Goal: Task Accomplishment & Management: Manage account settings

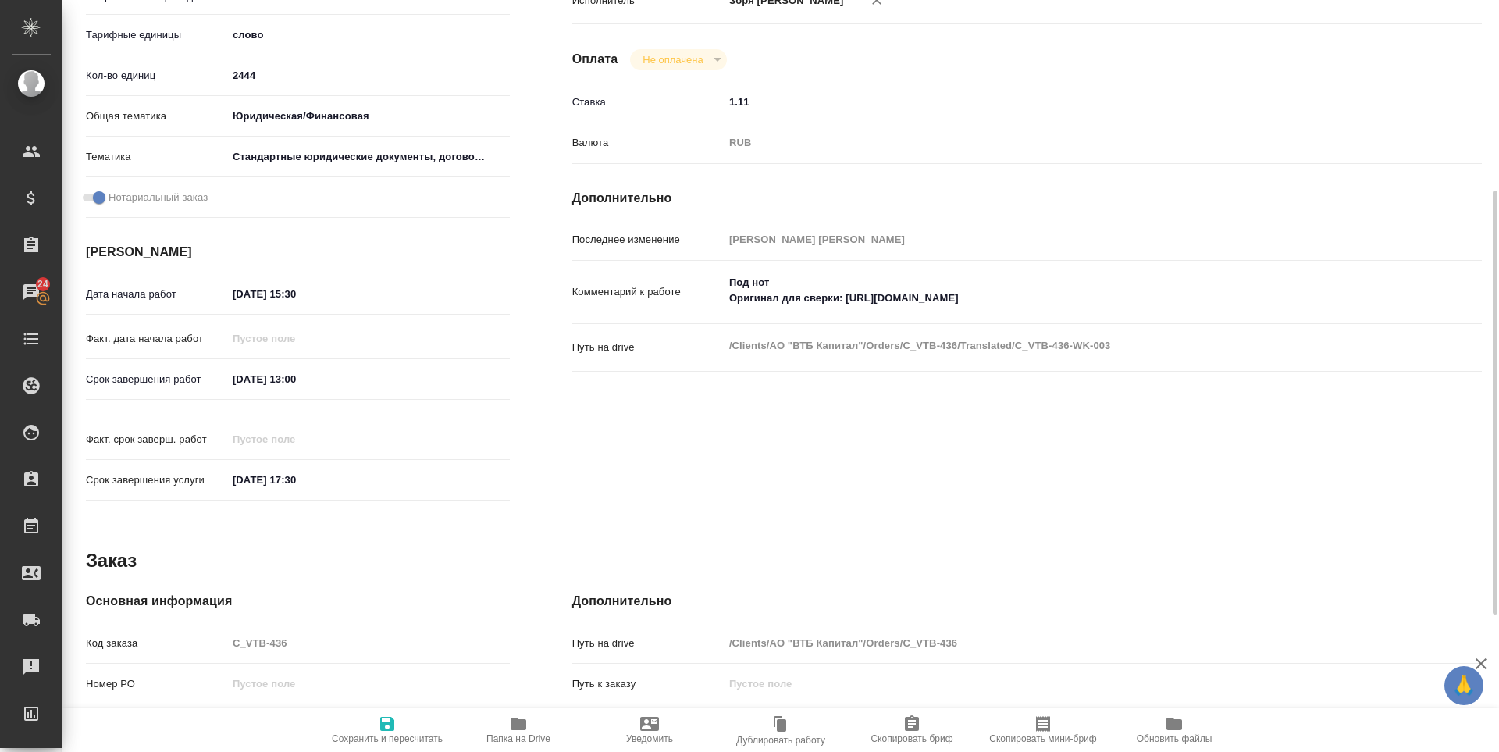
scroll to position [580, 0]
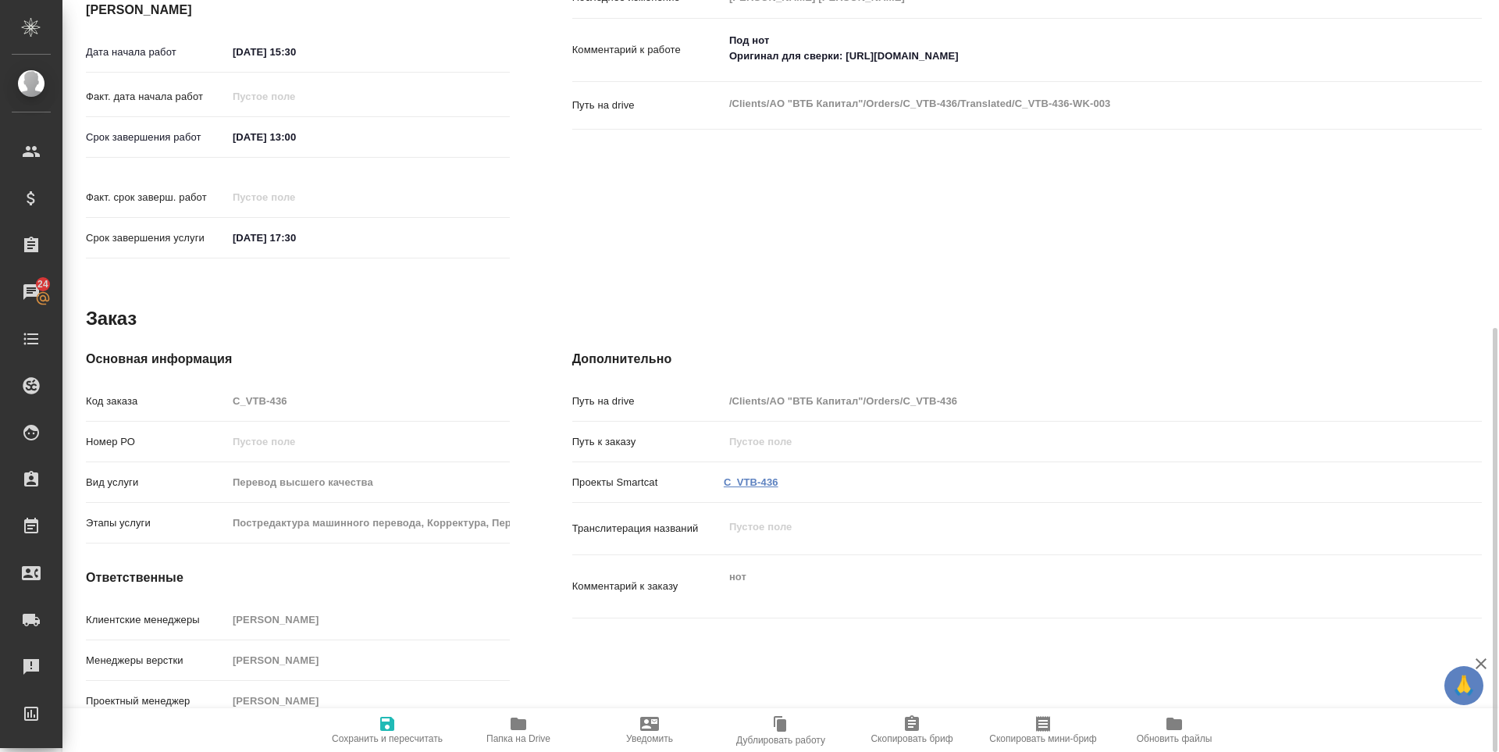
click at [759, 476] on link "C_VTB-436" at bounding box center [751, 482] width 55 height 12
click at [527, 714] on icon "button" at bounding box center [518, 723] width 19 height 19
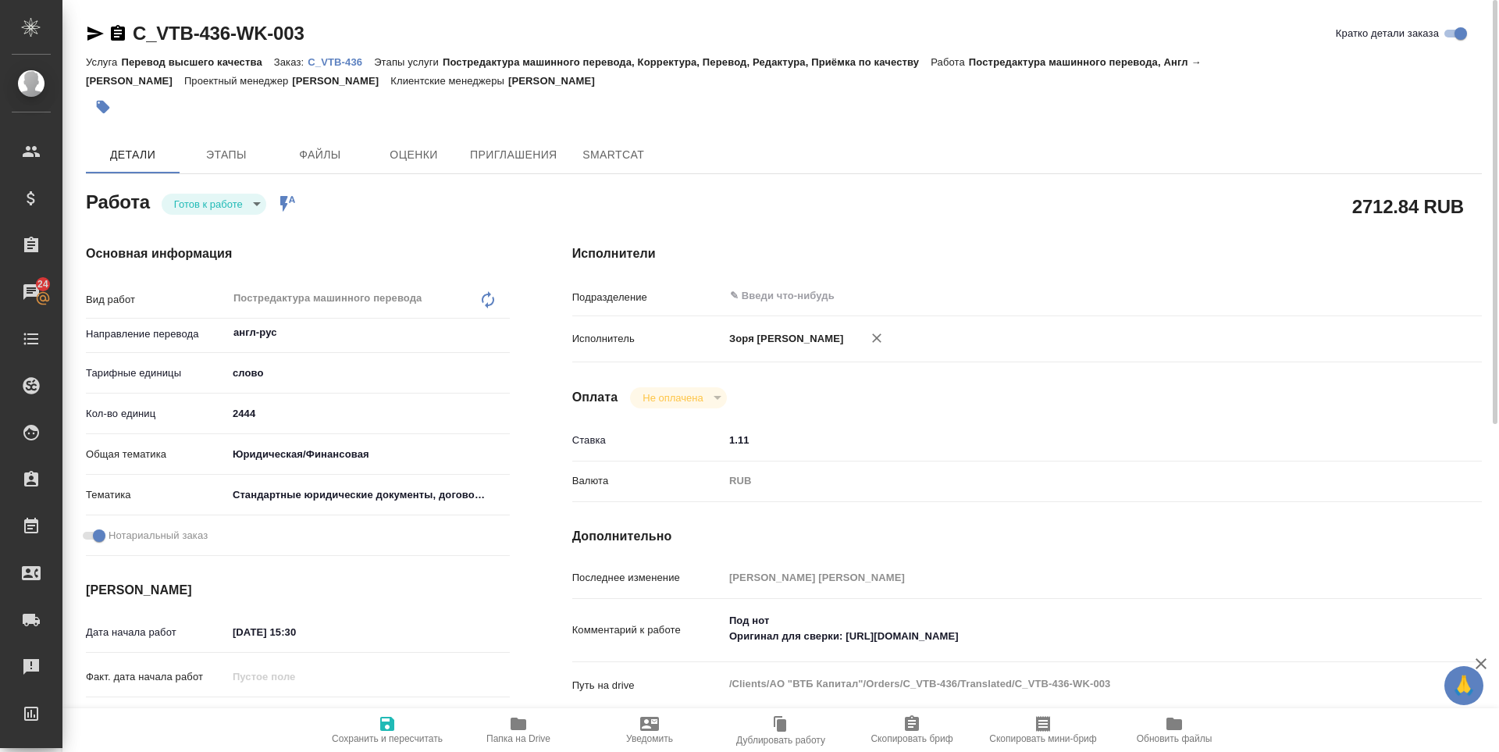
click at [231, 204] on body "🙏 .cls-1 fill:#fff; AWATERA Zoria Tatiana Клиенты Спецификации Заказы 24 Чаты T…" at bounding box center [749, 376] width 1499 height 752
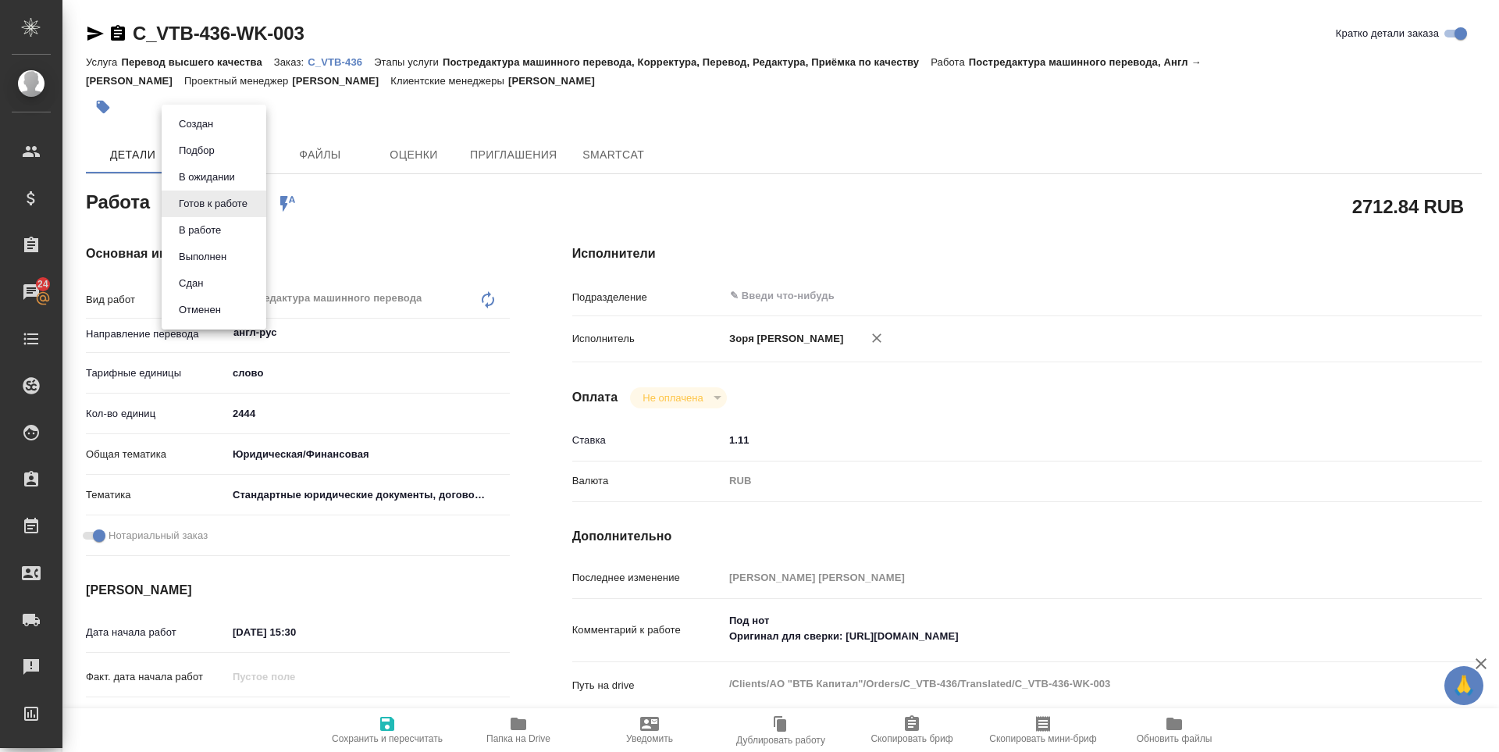
click at [211, 219] on li "В работе" at bounding box center [214, 230] width 105 height 27
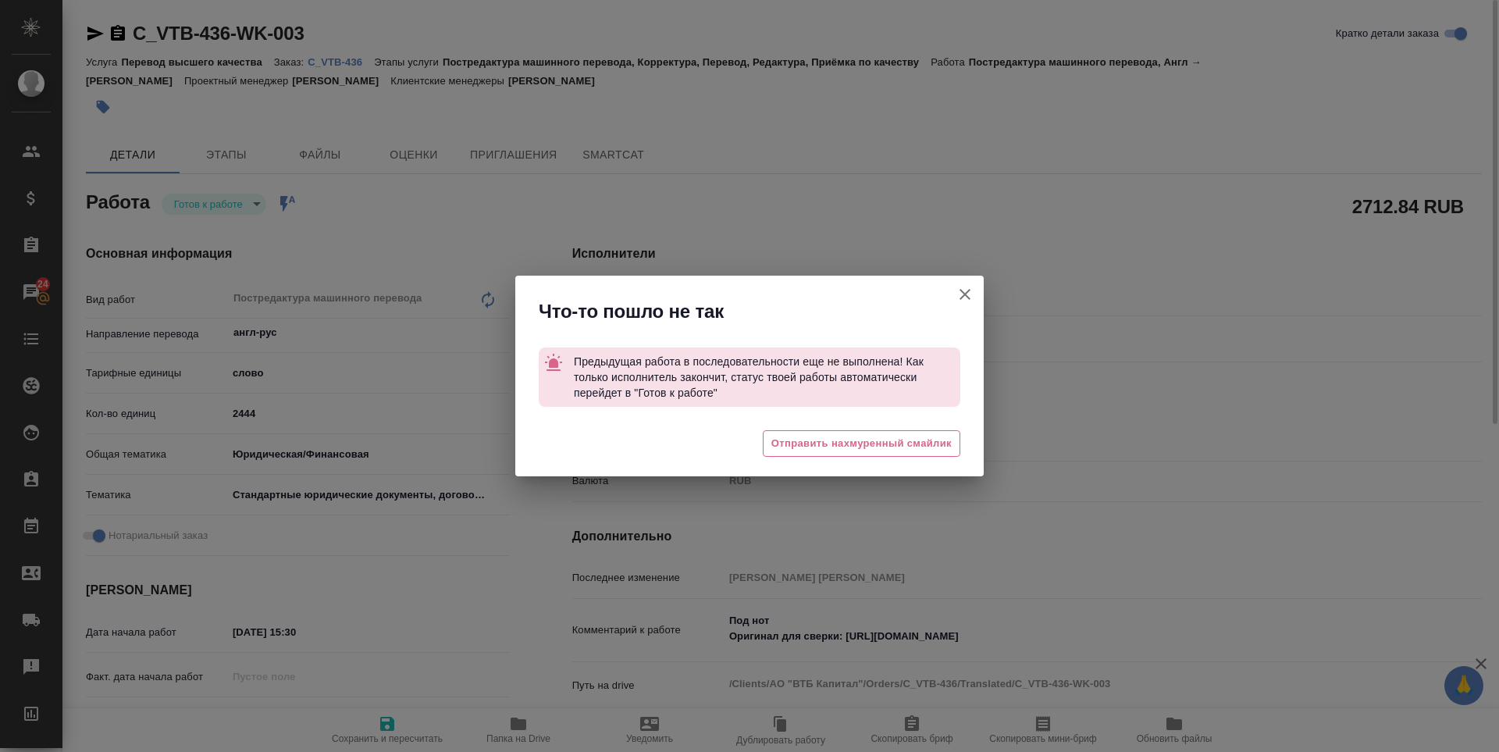
type textarea "x"
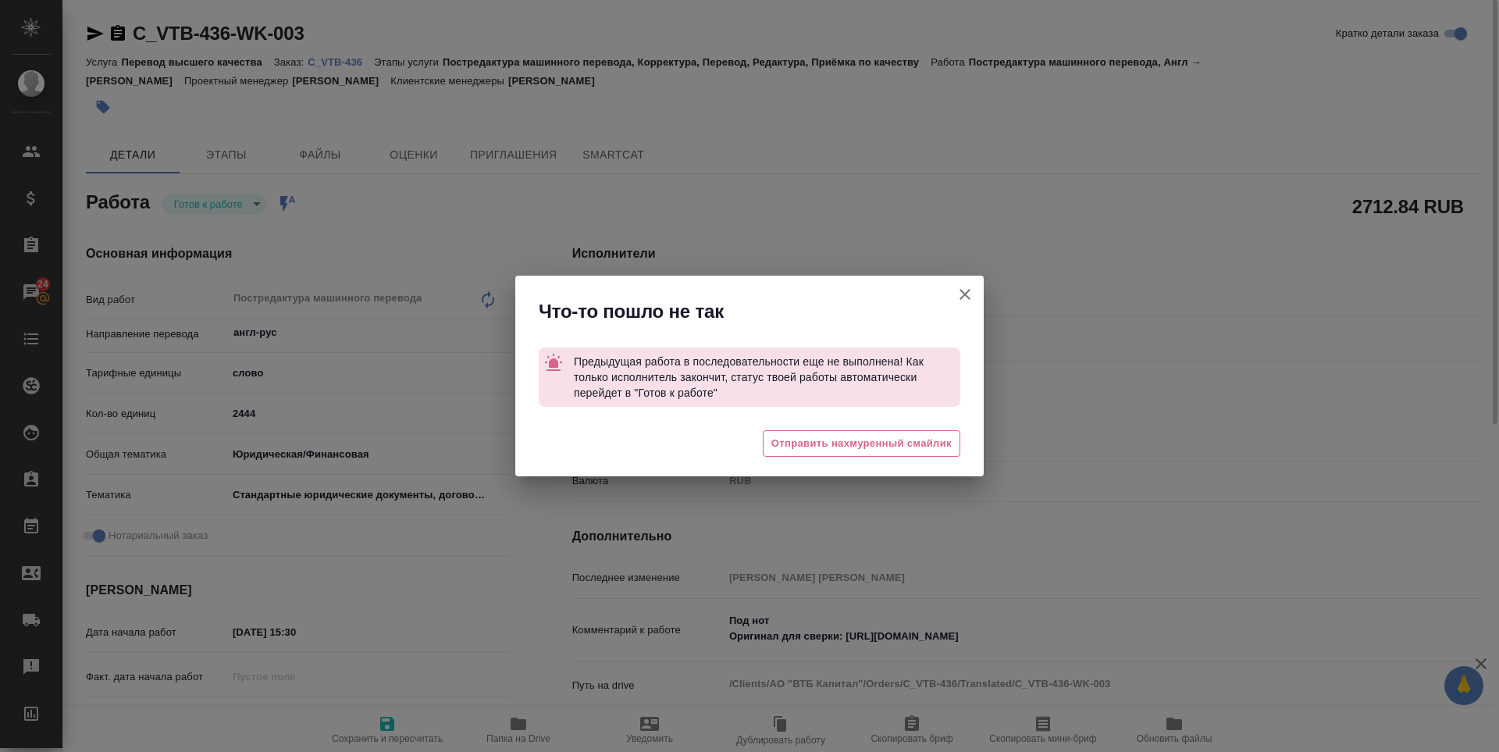
type textarea "x"
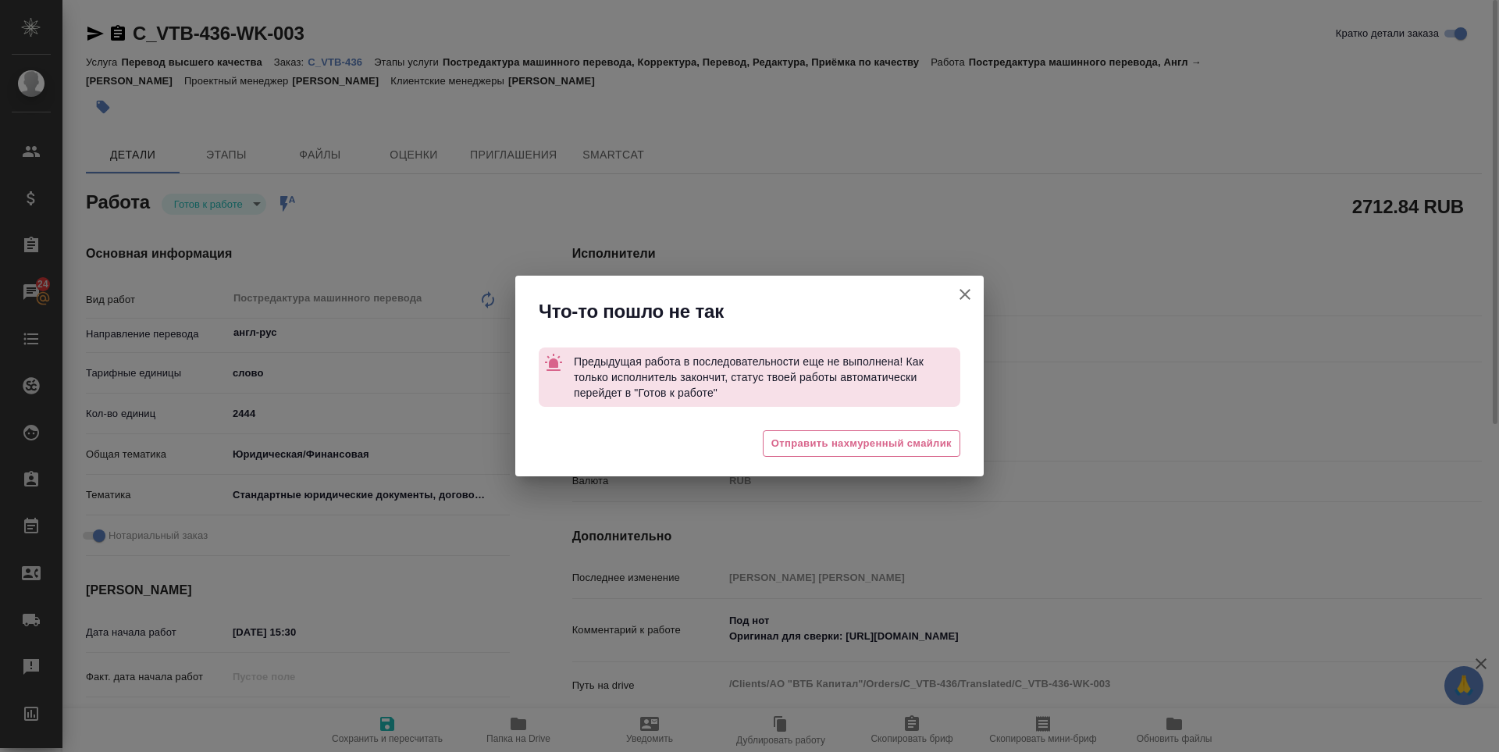
type textarea "x"
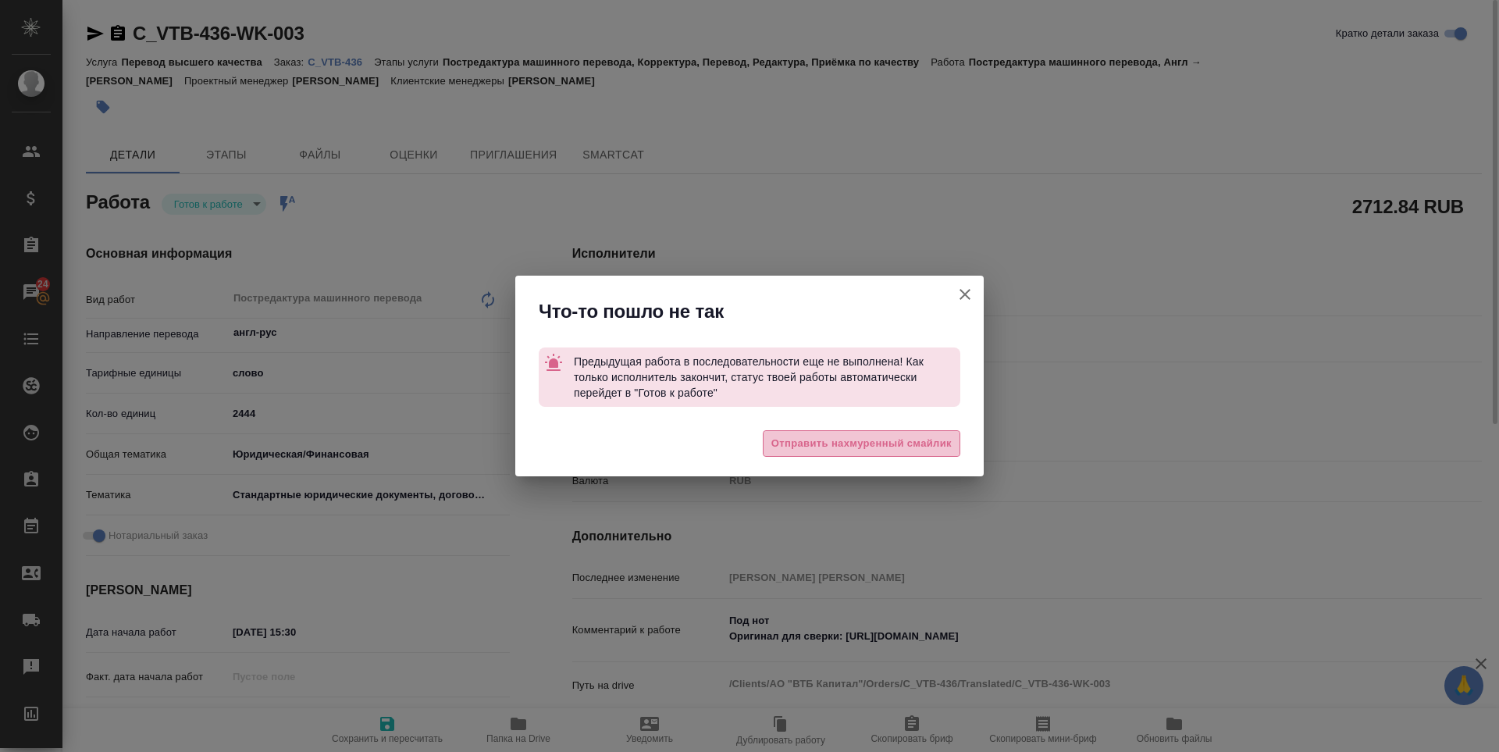
click at [869, 443] on span "Отправить нахмуренный смайлик" at bounding box center [862, 444] width 180 height 18
type textarea "x"
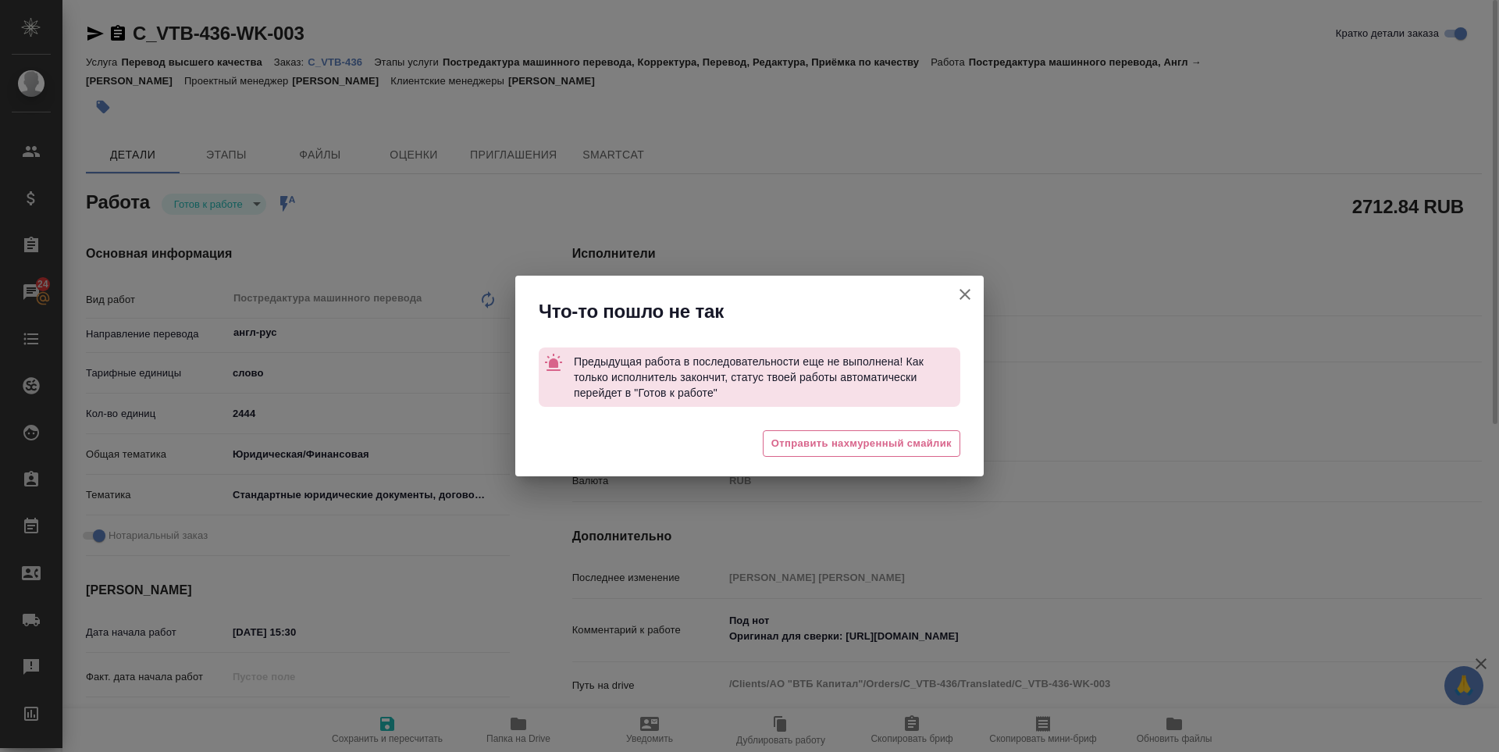
type textarea "x"
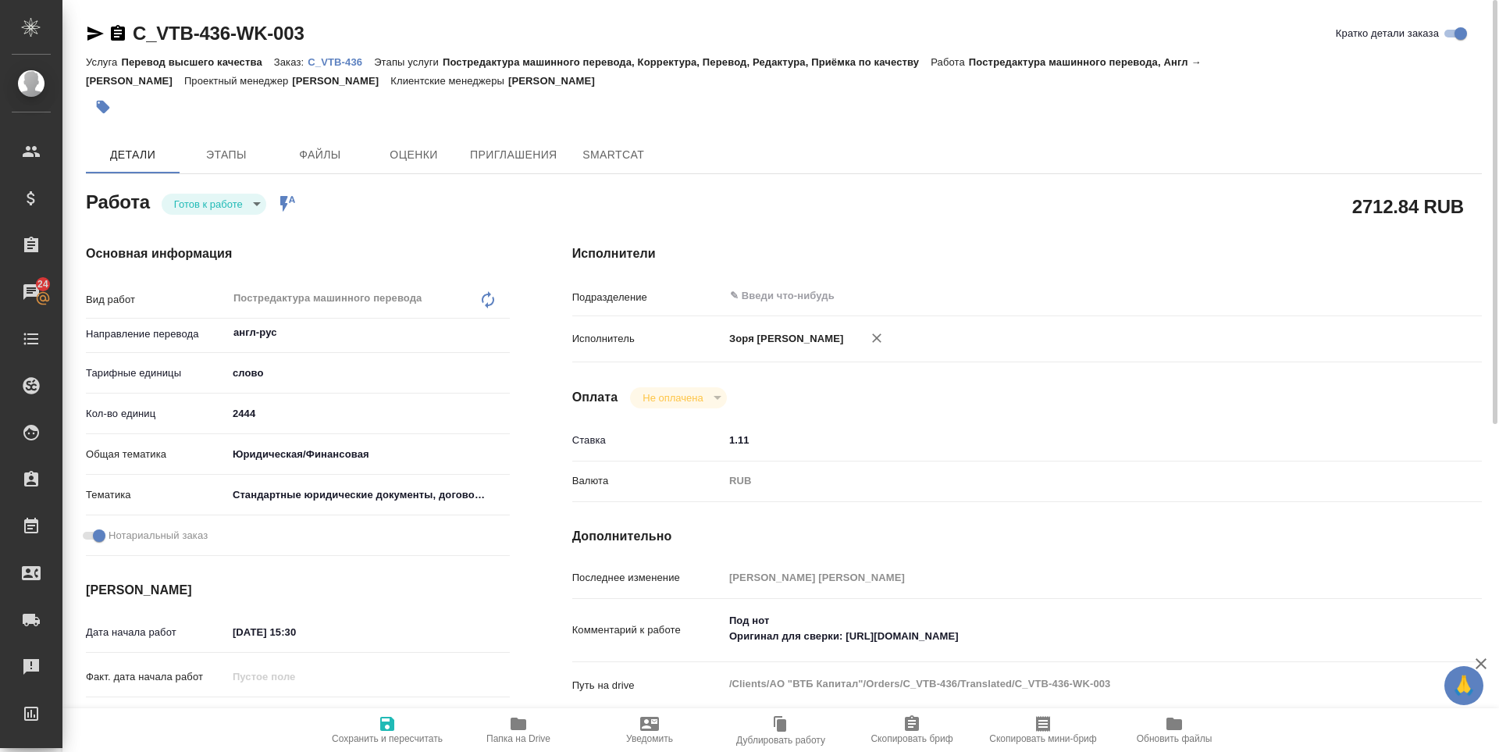
type textarea "x"
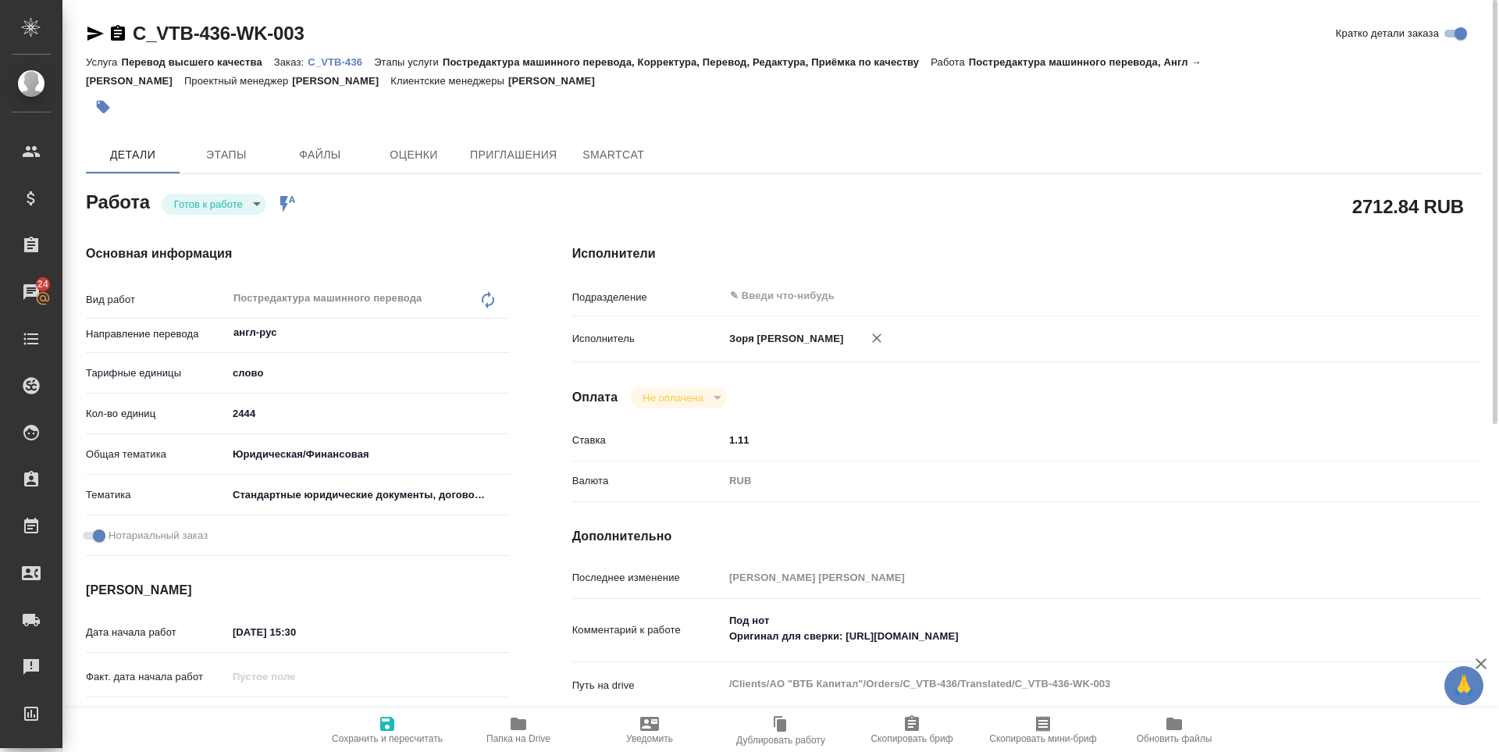
type textarea "x"
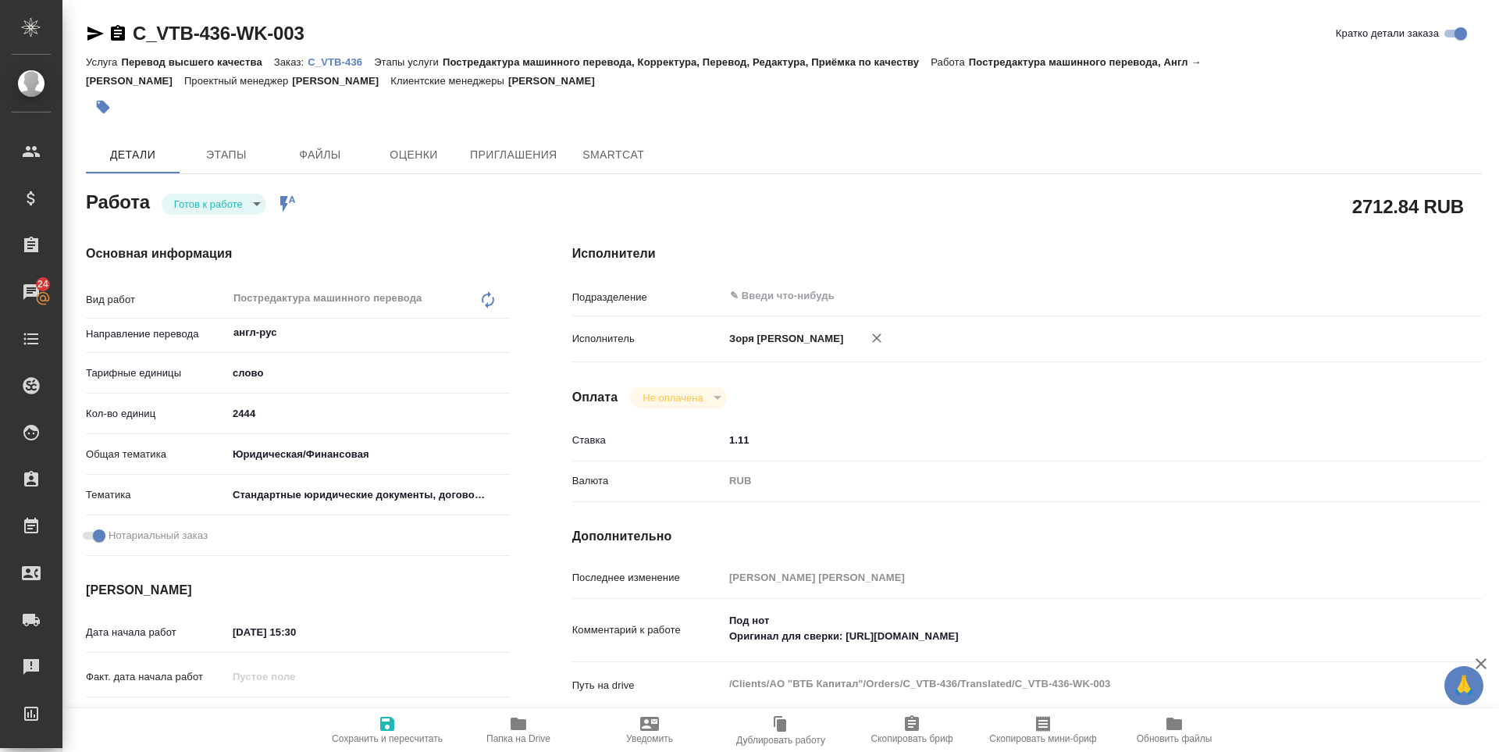
drag, startPoint x: 98, startPoint y: 32, endPoint x: 23, endPoint y: 154, distance: 143.0
click at [98, 32] on icon "button" at bounding box center [95, 34] width 16 height 14
type textarea "x"
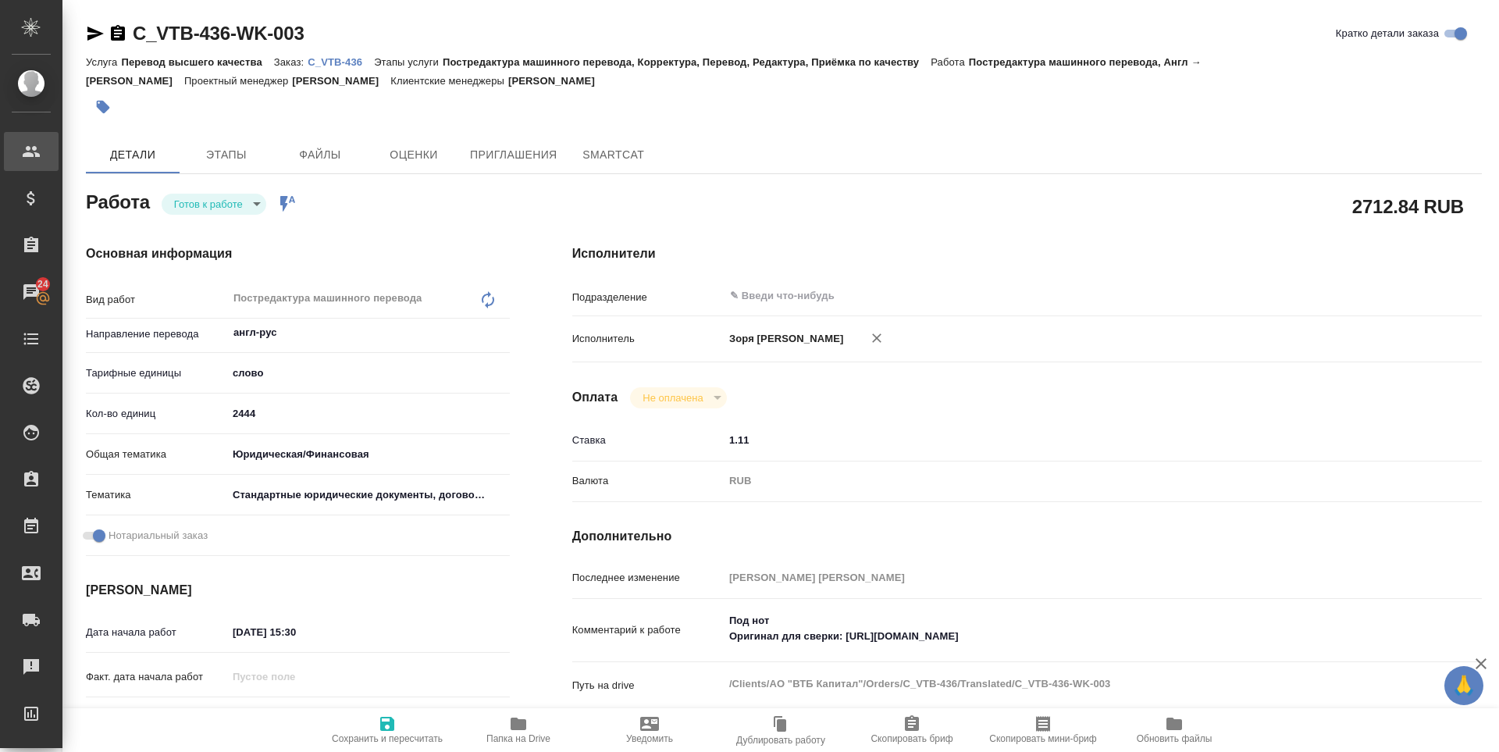
type textarea "x"
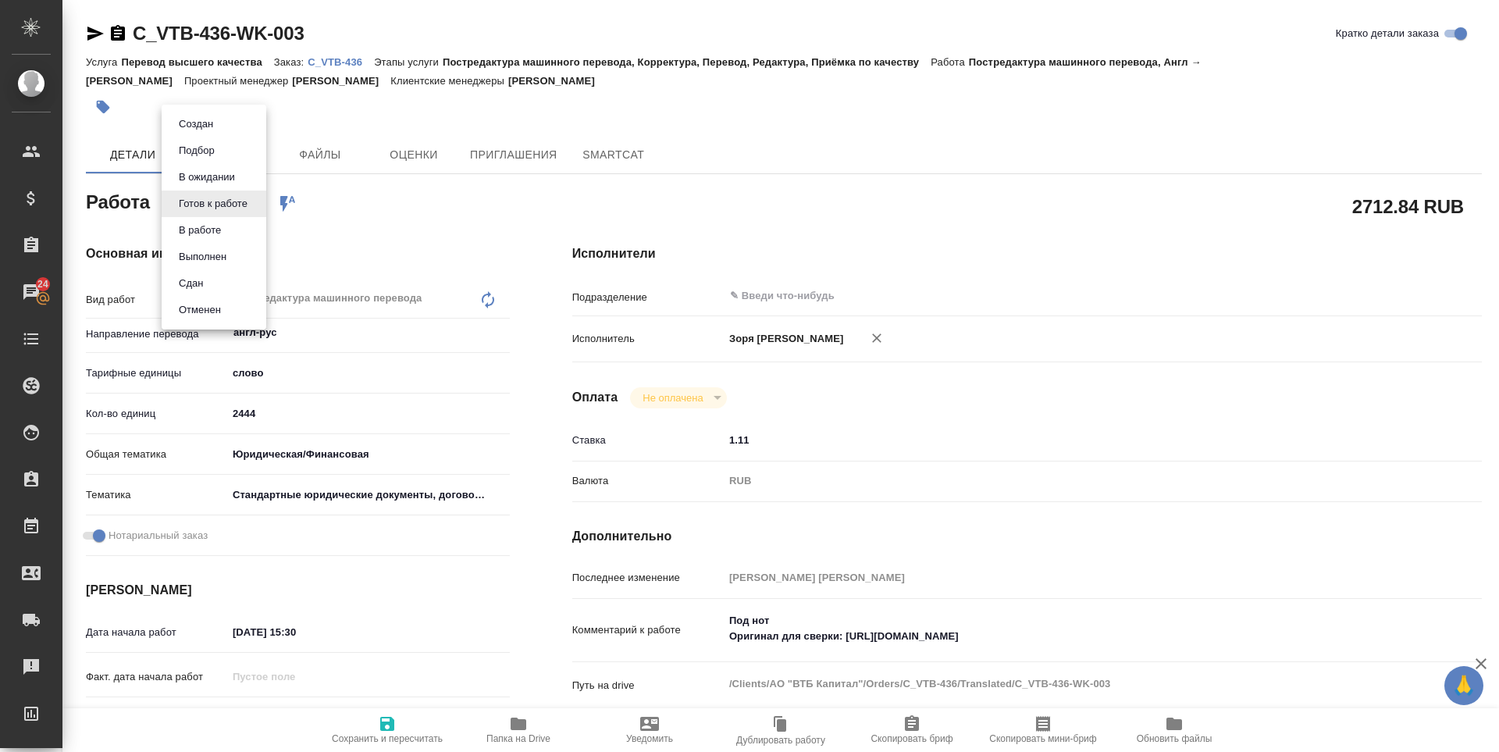
click at [240, 198] on body "🙏 .cls-1 fill:#fff; AWATERA Zoria Tatiana Клиенты Спецификации Заказы 24 Чаты T…" at bounding box center [749, 376] width 1499 height 752
click at [244, 227] on li "В работе" at bounding box center [214, 230] width 105 height 27
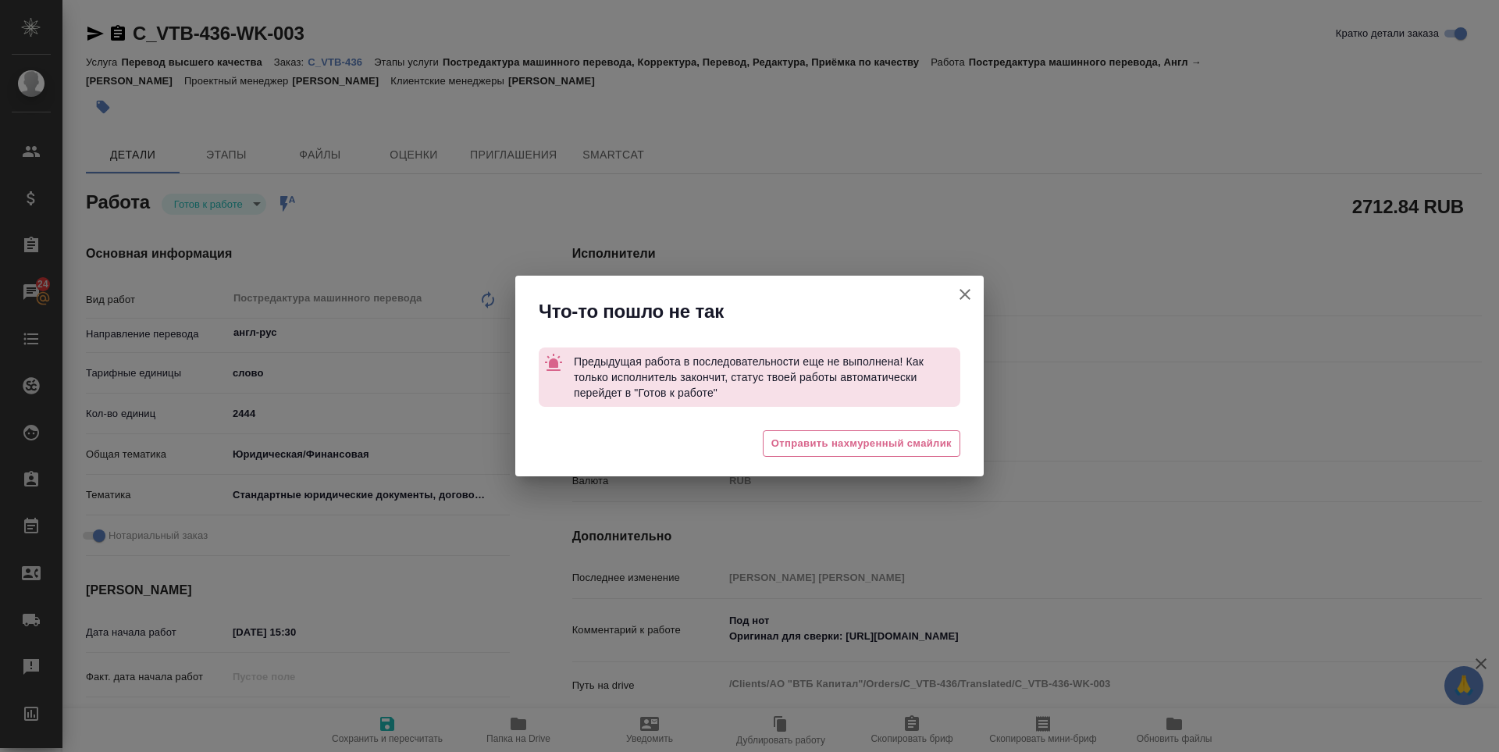
type textarea "x"
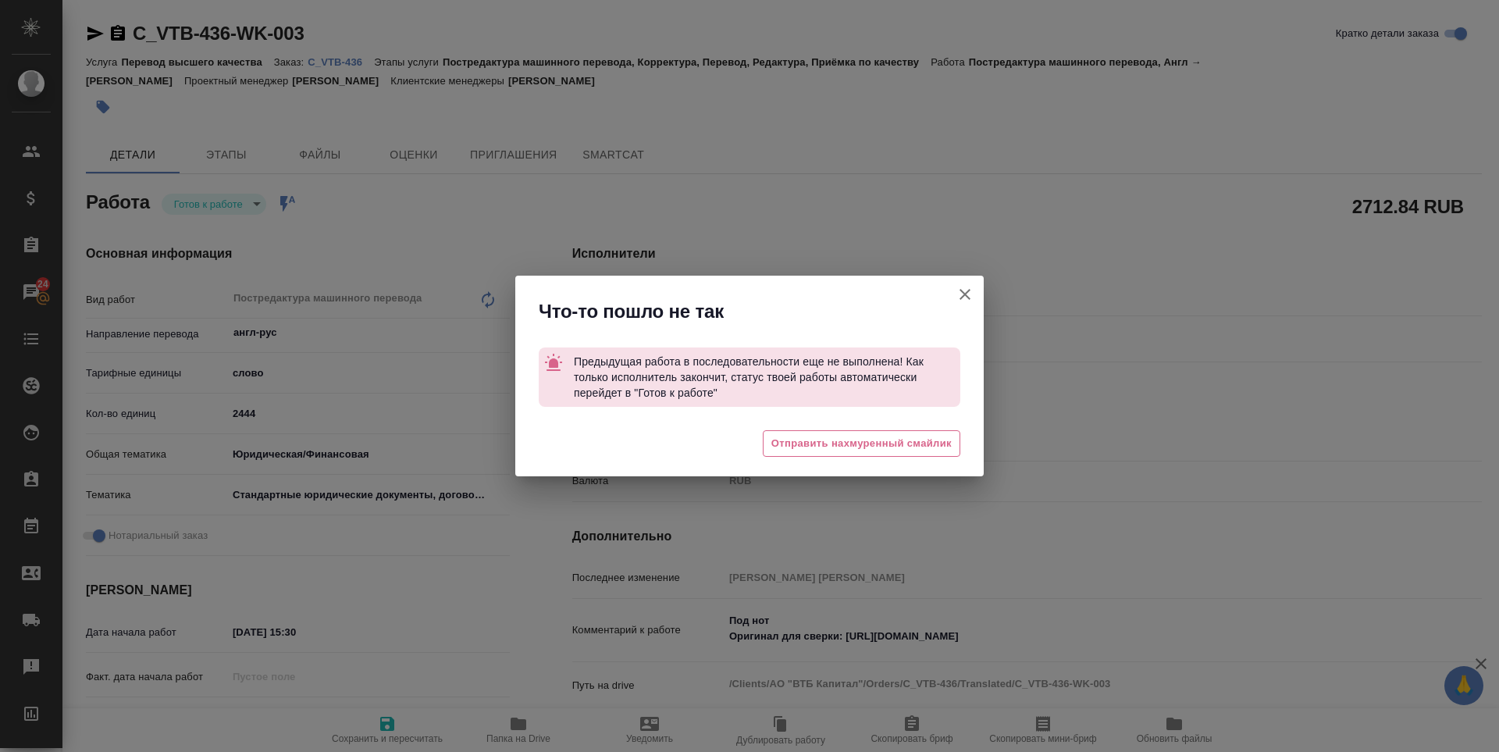
type textarea "x"
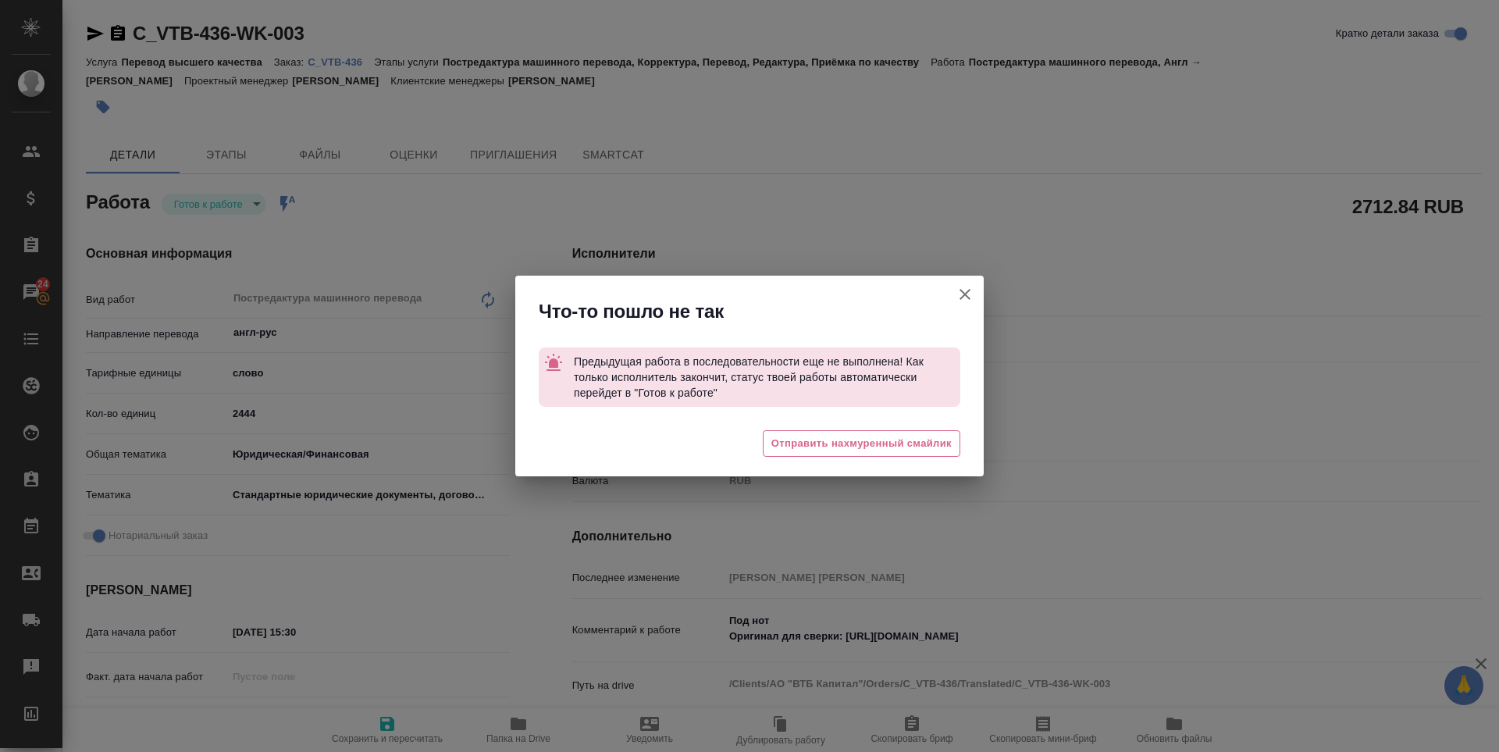
type textarea "x"
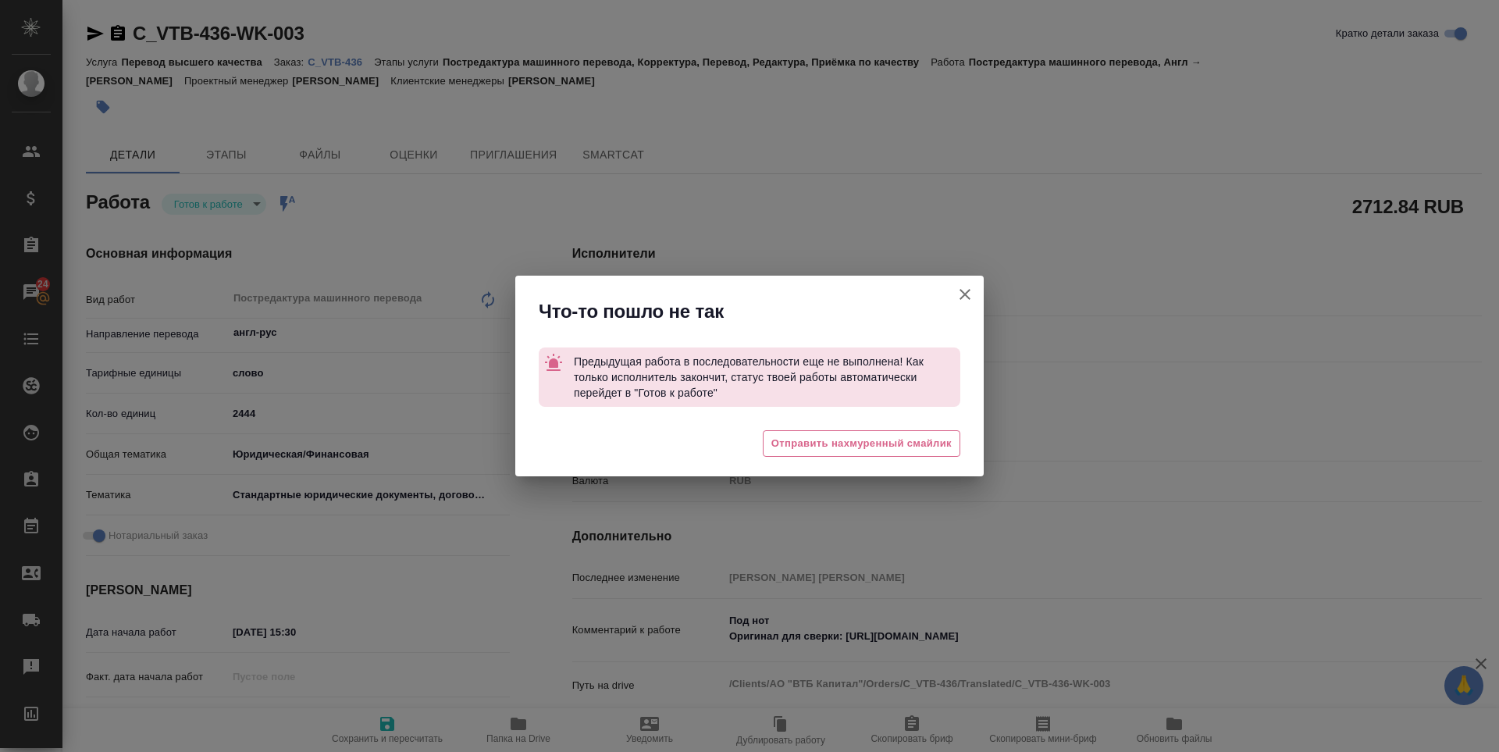
click at [973, 311] on button "Кратко детали заказа" at bounding box center [964, 294] width 37 height 37
type textarea "x"
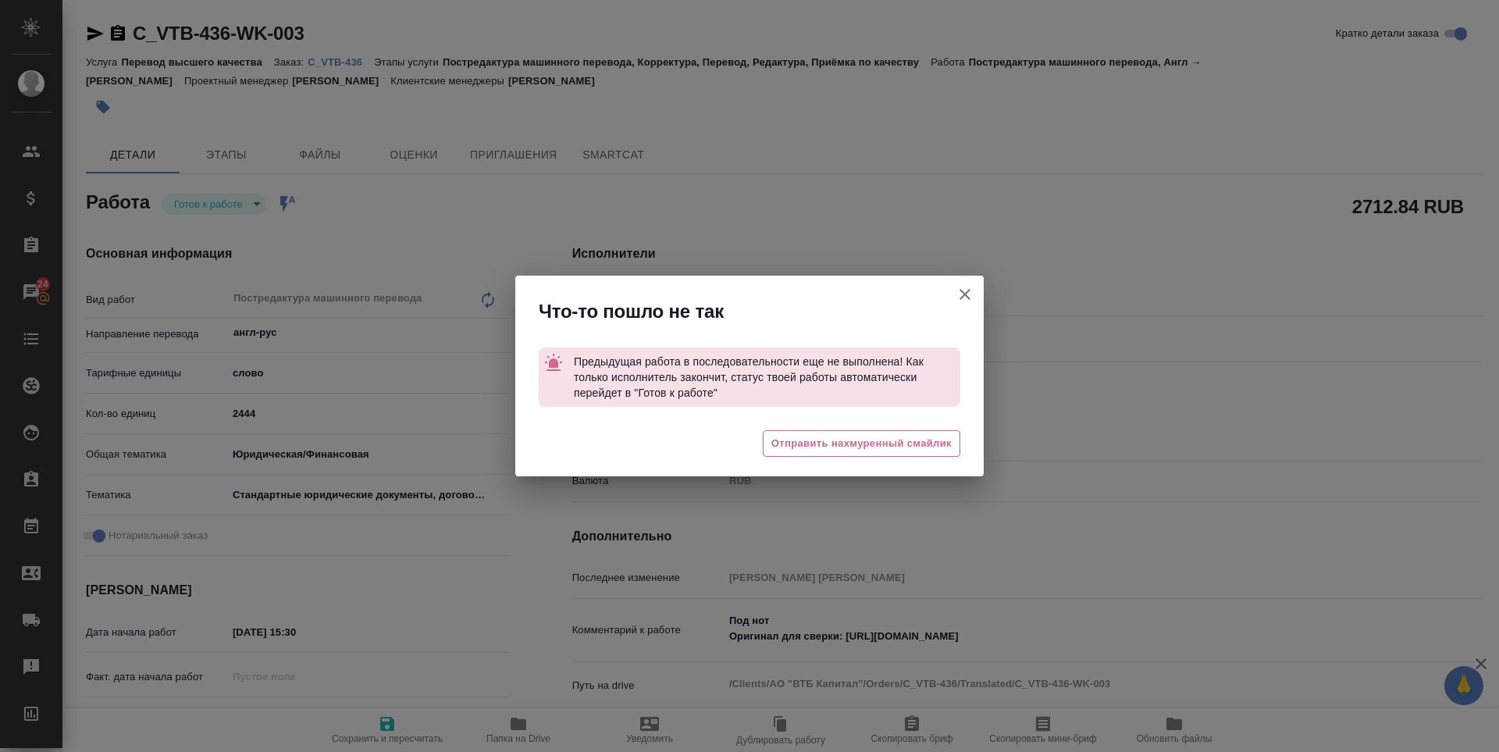
type textarea "x"
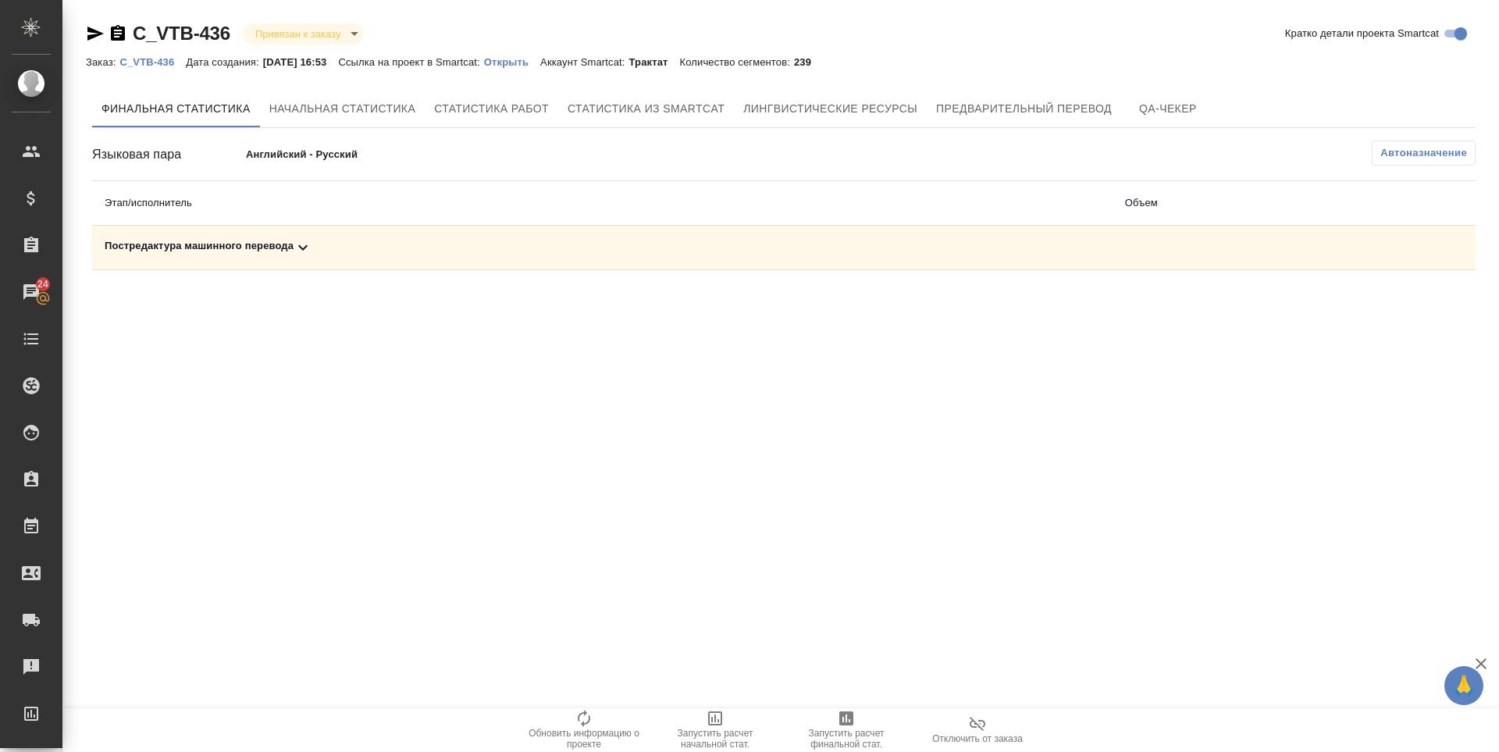
click at [863, 736] on span "Запустить расчет финальной стат." at bounding box center [846, 739] width 112 height 22
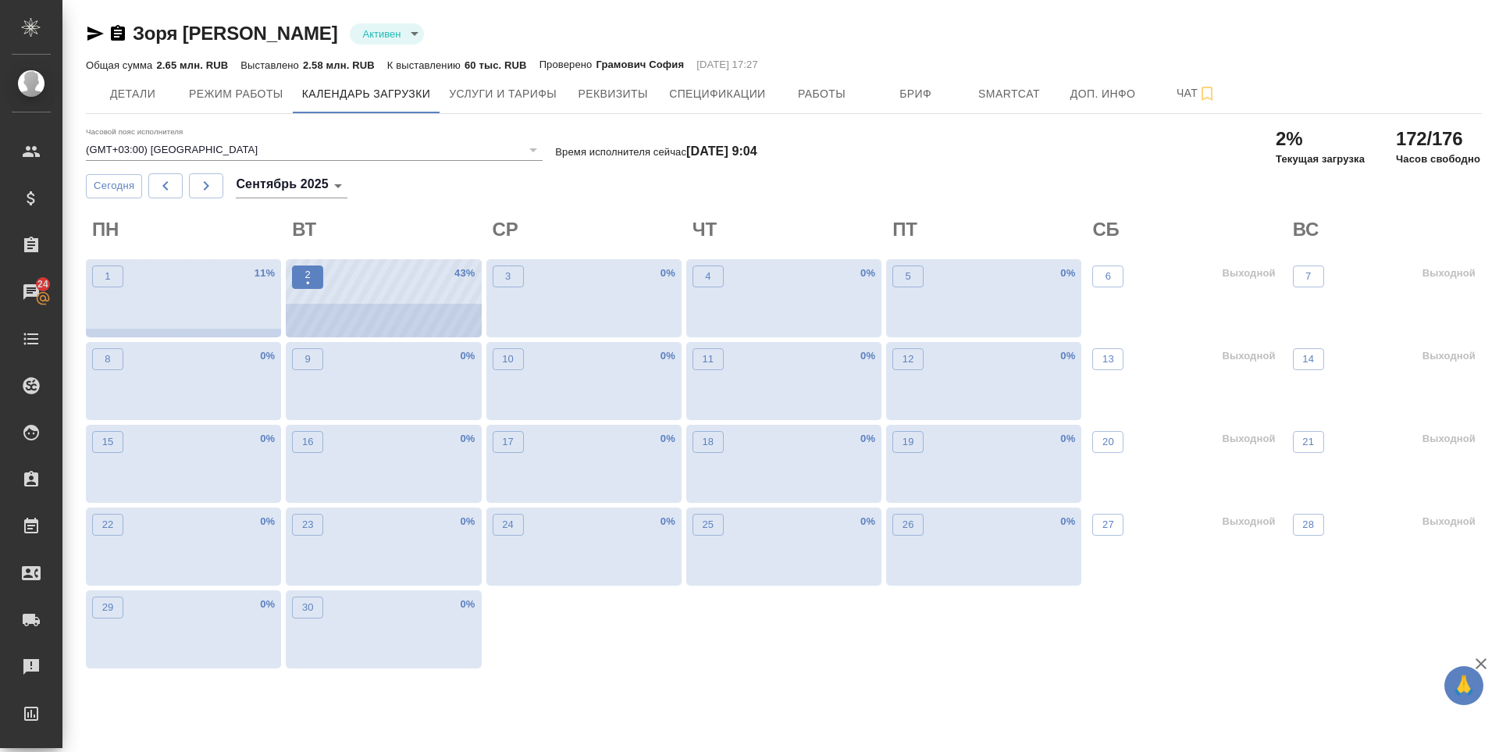
click at [314, 274] on span "2 •" at bounding box center [308, 277] width 16 height 20
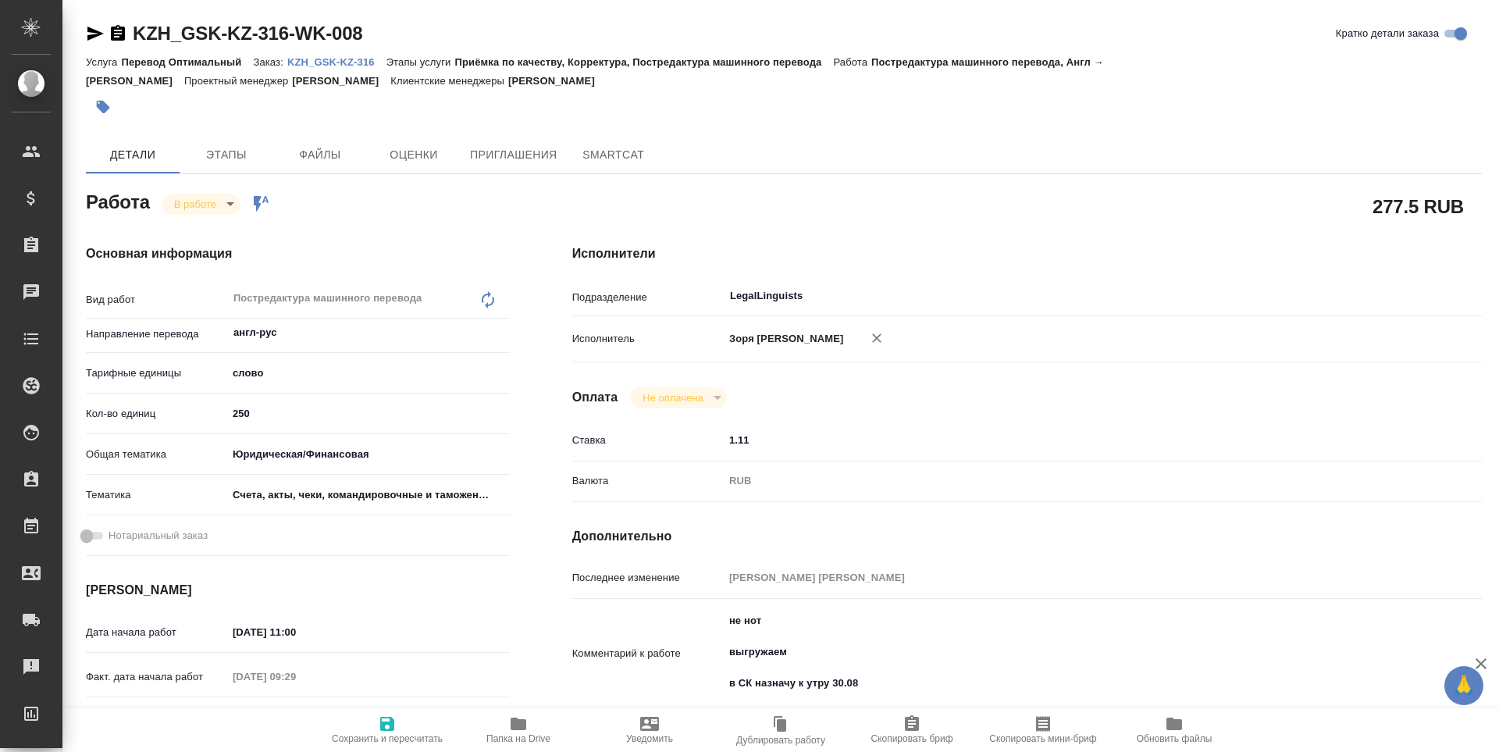
type textarea "x"
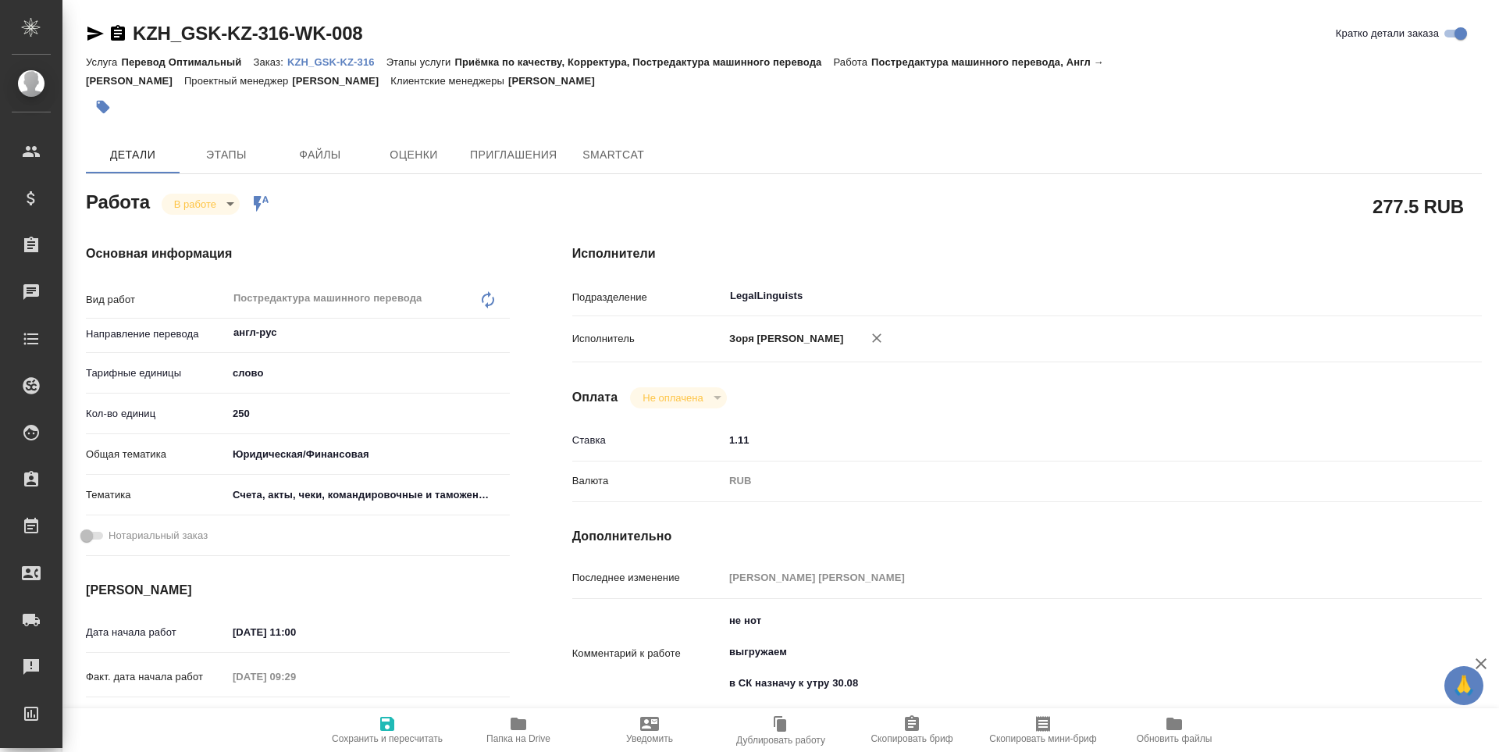
type textarea "x"
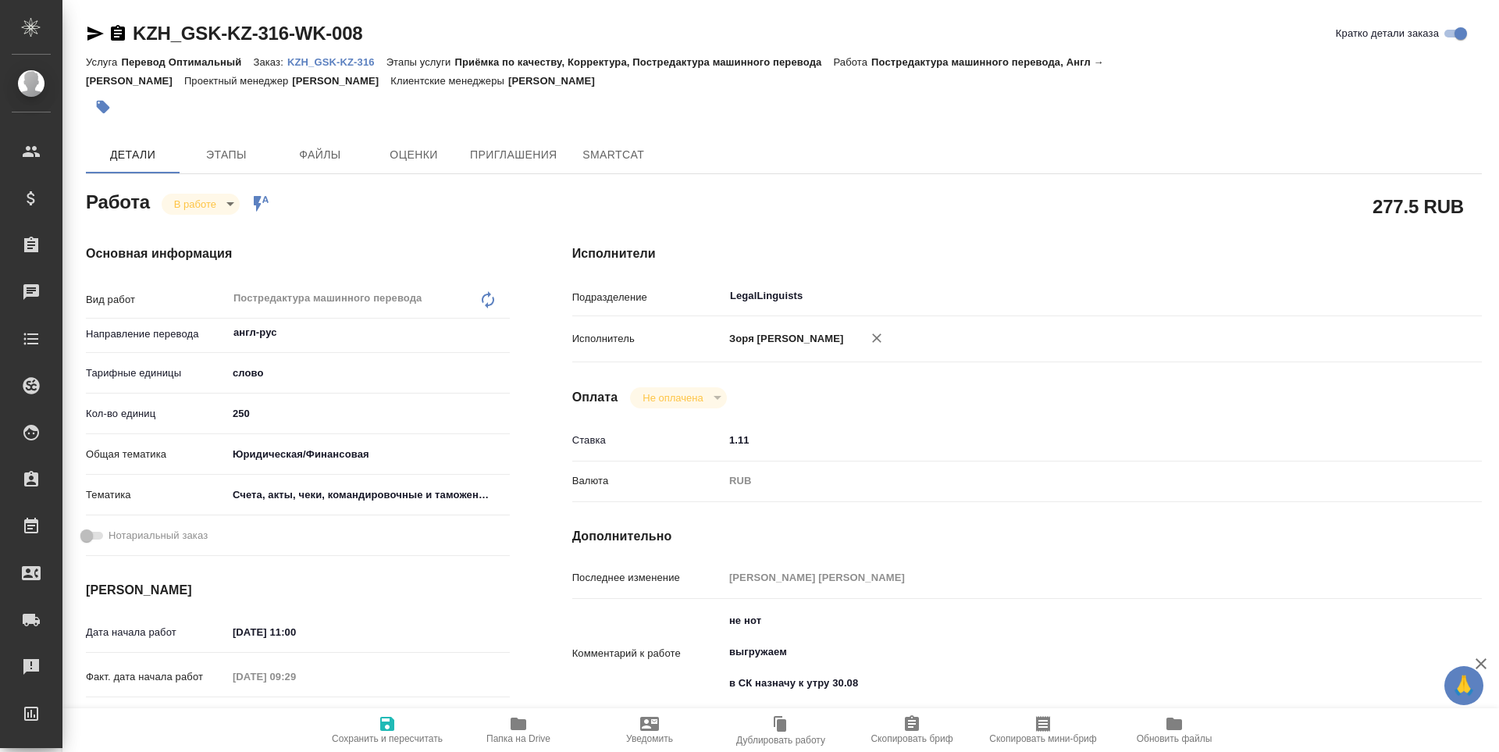
type textarea "x"
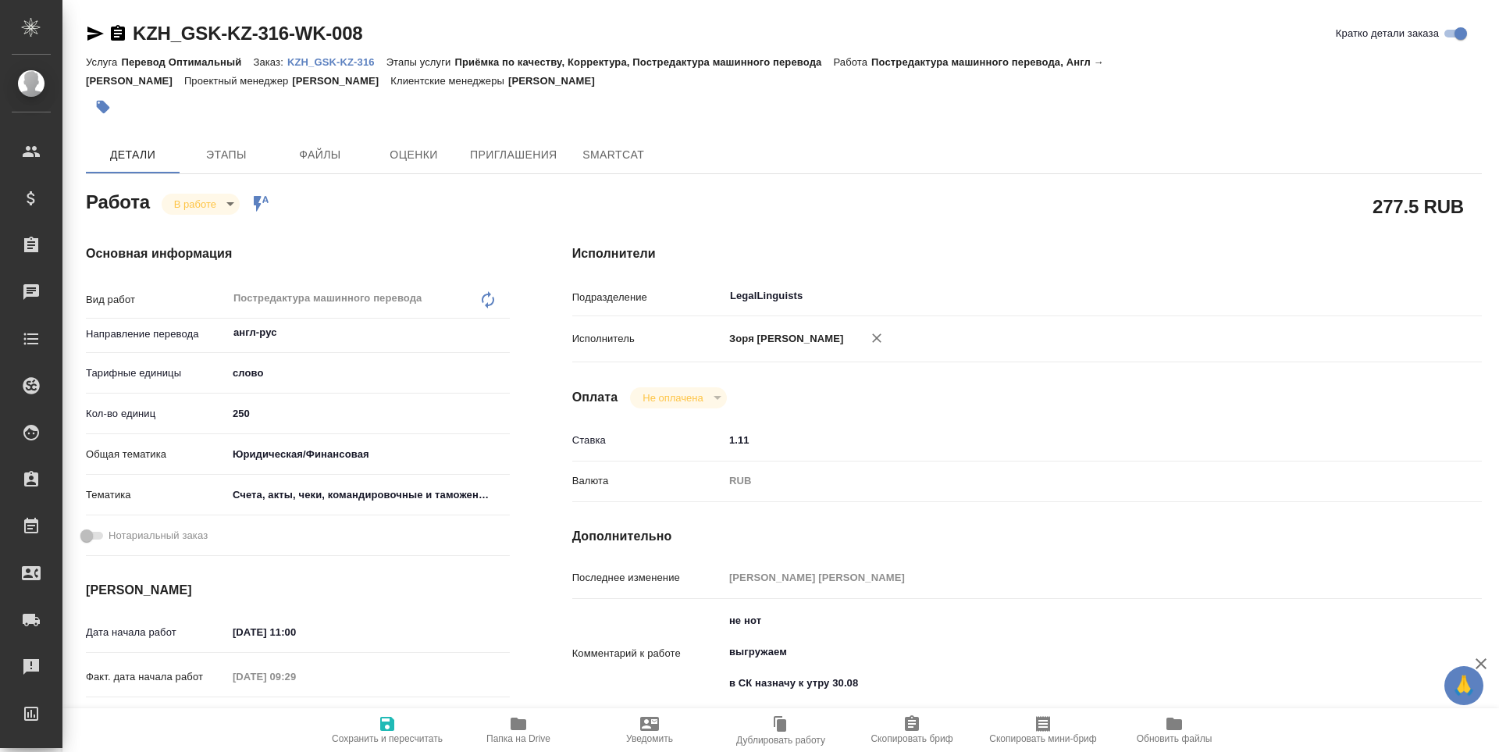
click at [226, 208] on body "🙏 .cls-1 fill:#fff; AWATERA Zoria Tatiana Клиенты Спецификации Заказы Чаты Todo…" at bounding box center [749, 376] width 1499 height 752
type textarea "x"
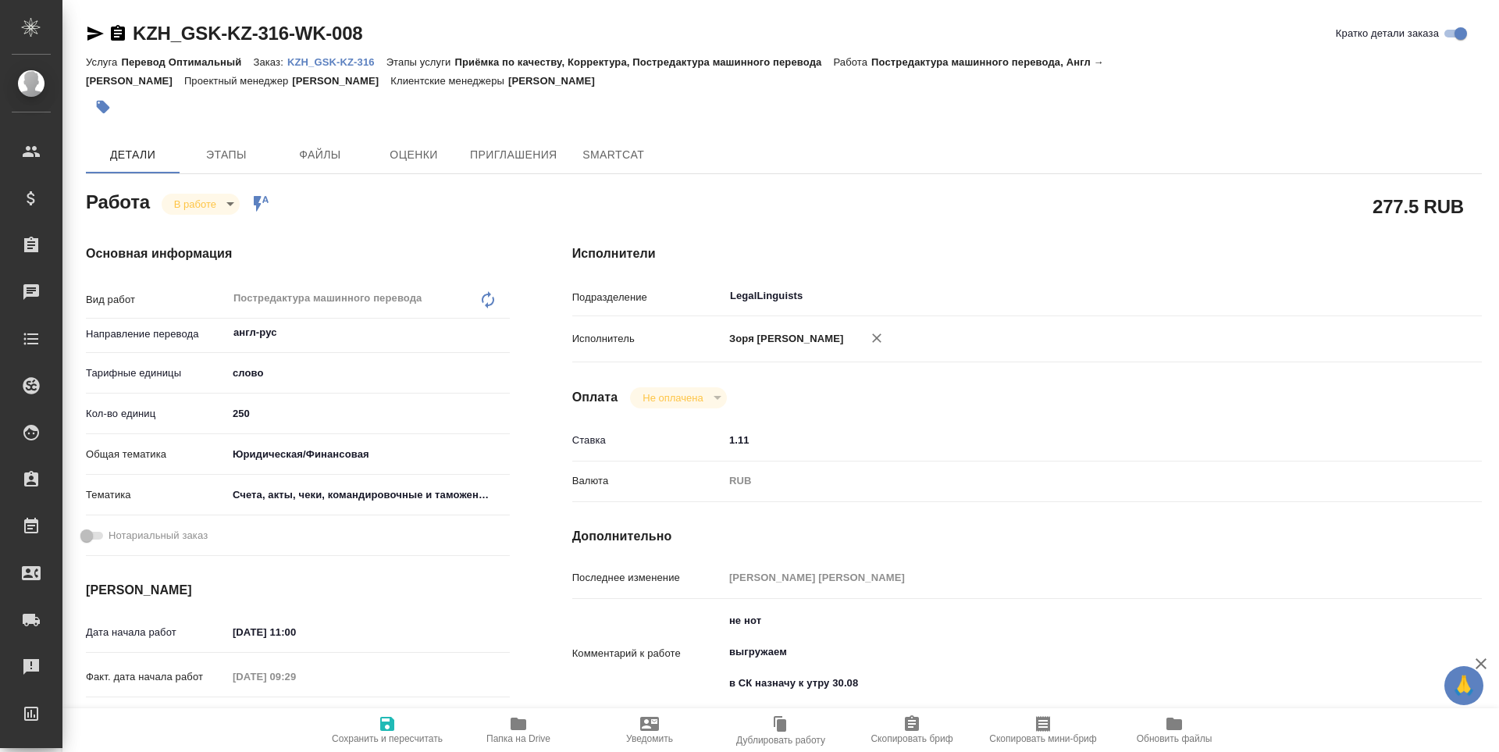
type textarea "x"
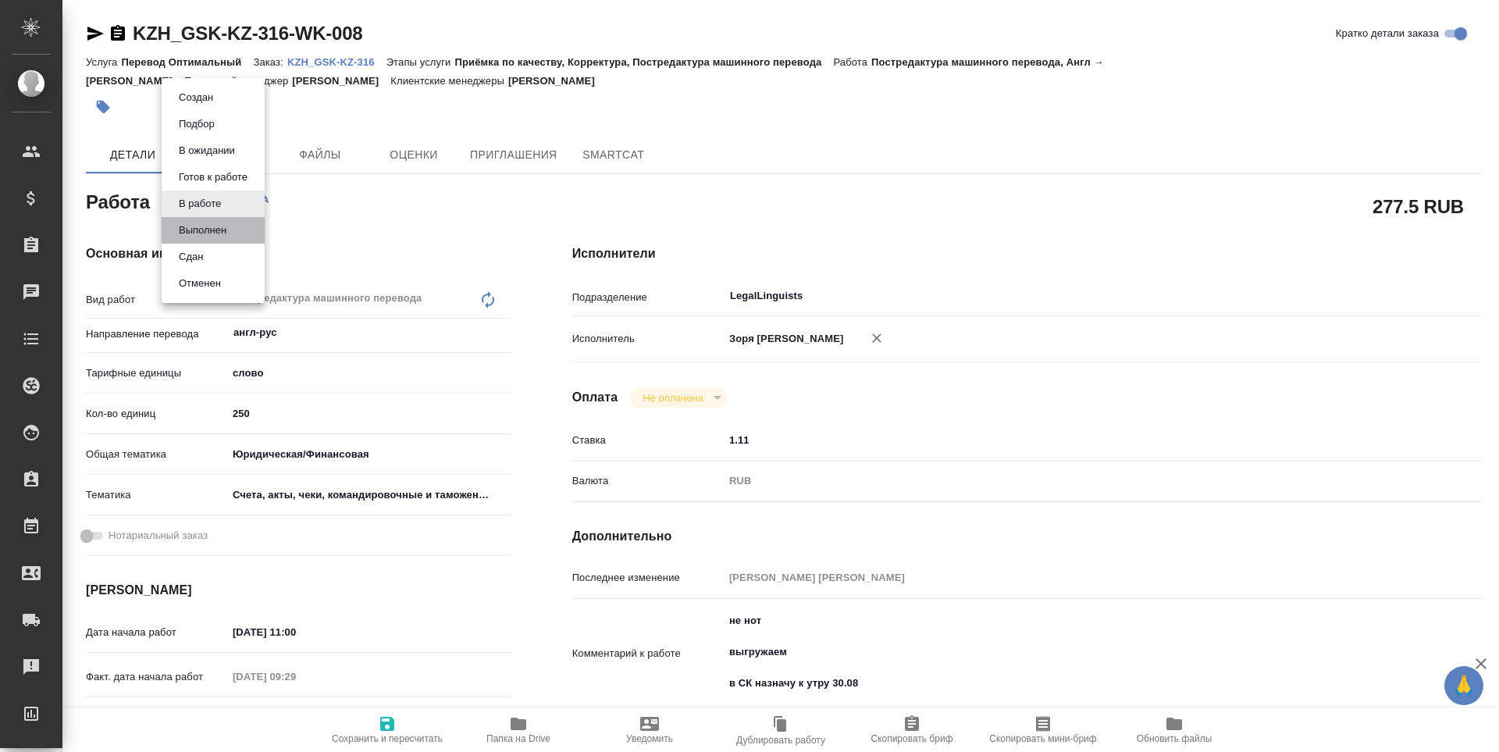
click at [223, 240] on li "Выполнен" at bounding box center [213, 230] width 103 height 27
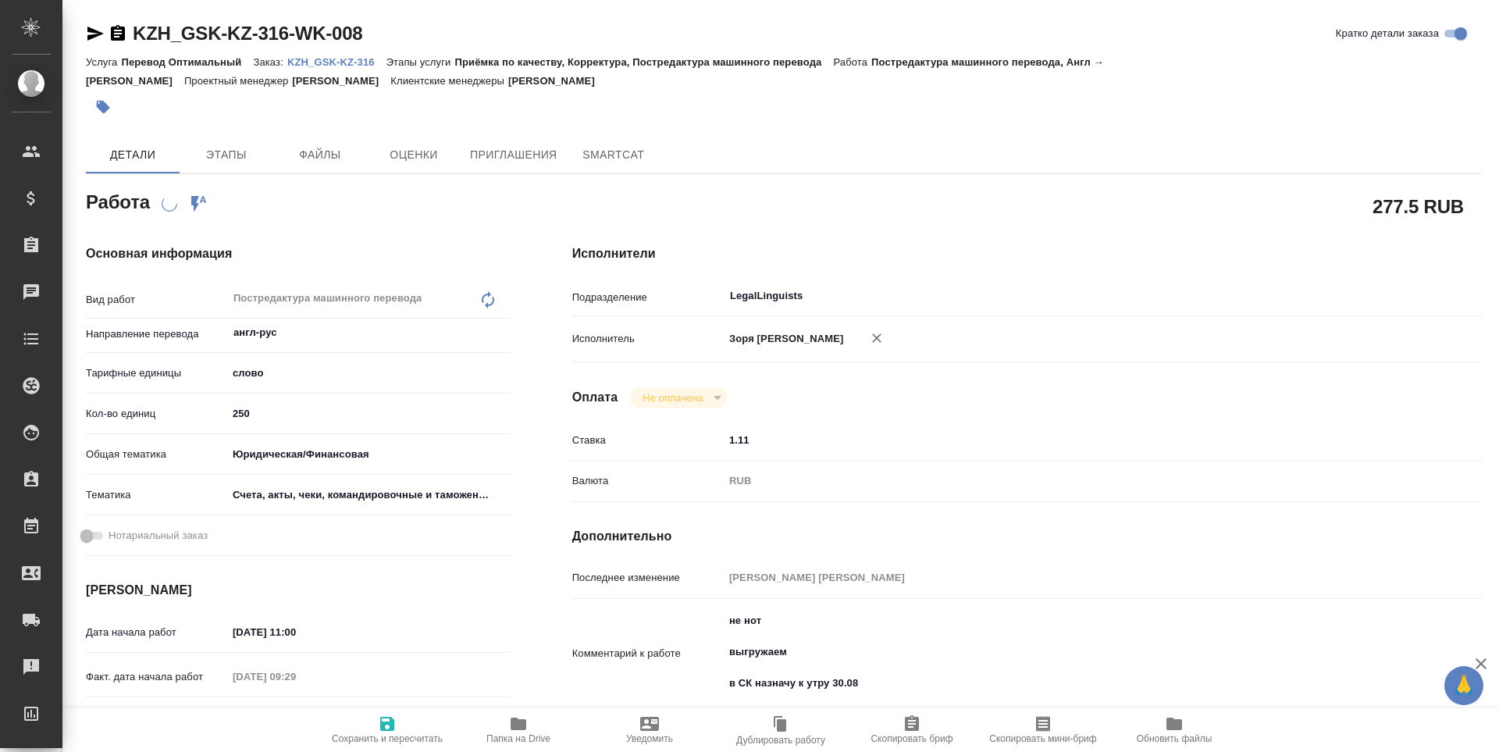
type textarea "x"
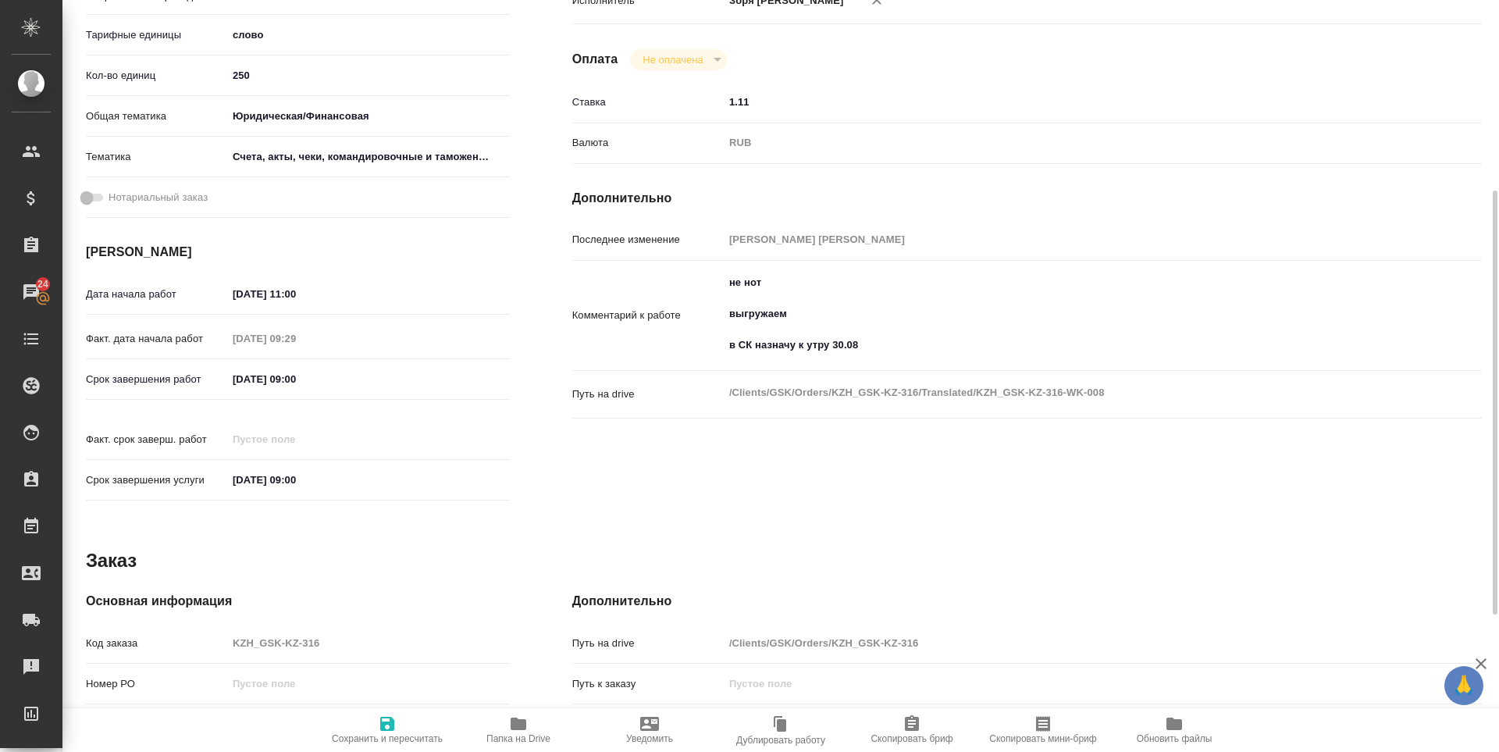
scroll to position [580, 0]
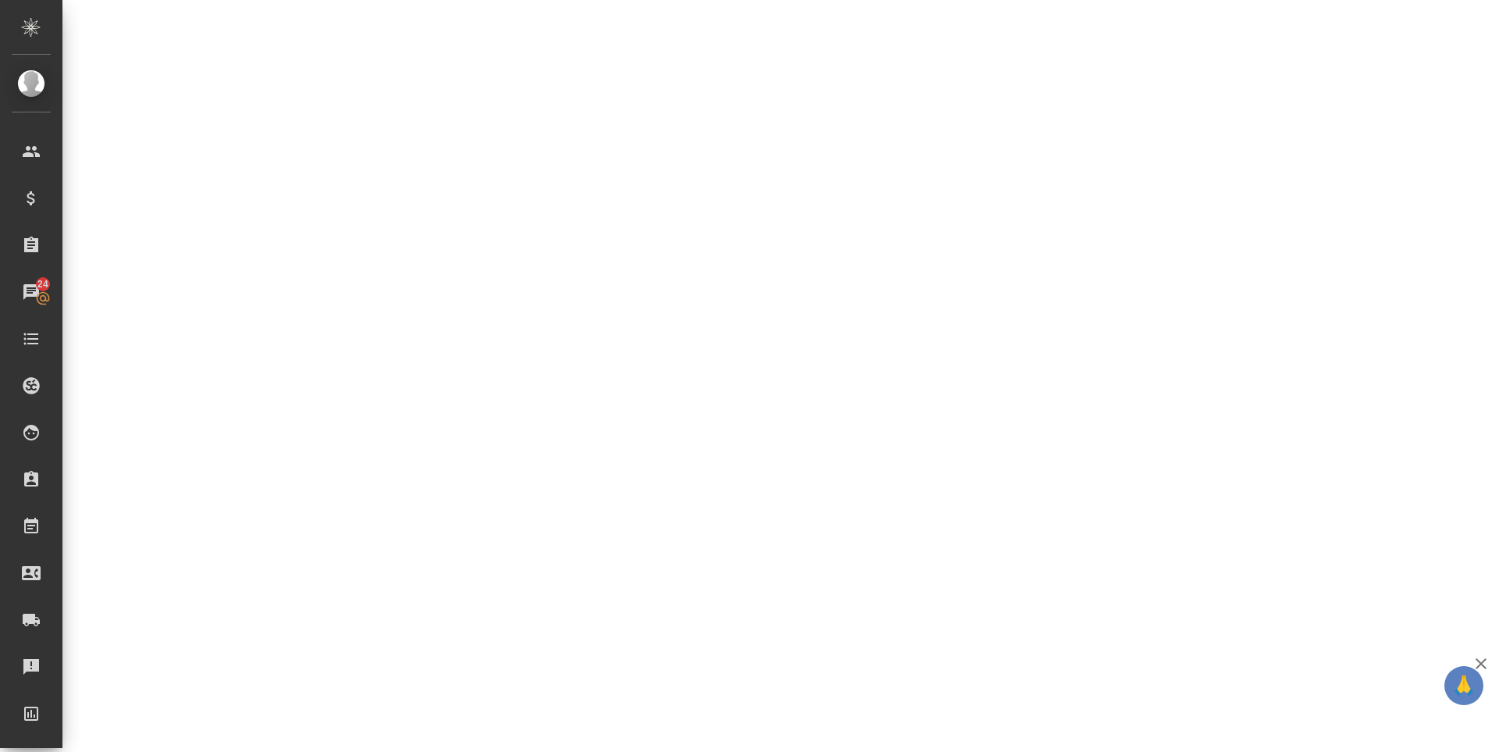
click at [755, 462] on div ".cls-1 fill:#fff; AWATERA Zoria Tatiana Клиенты Спецификации Заказы 24 Чаты Tod…" at bounding box center [749, 376] width 1499 height 752
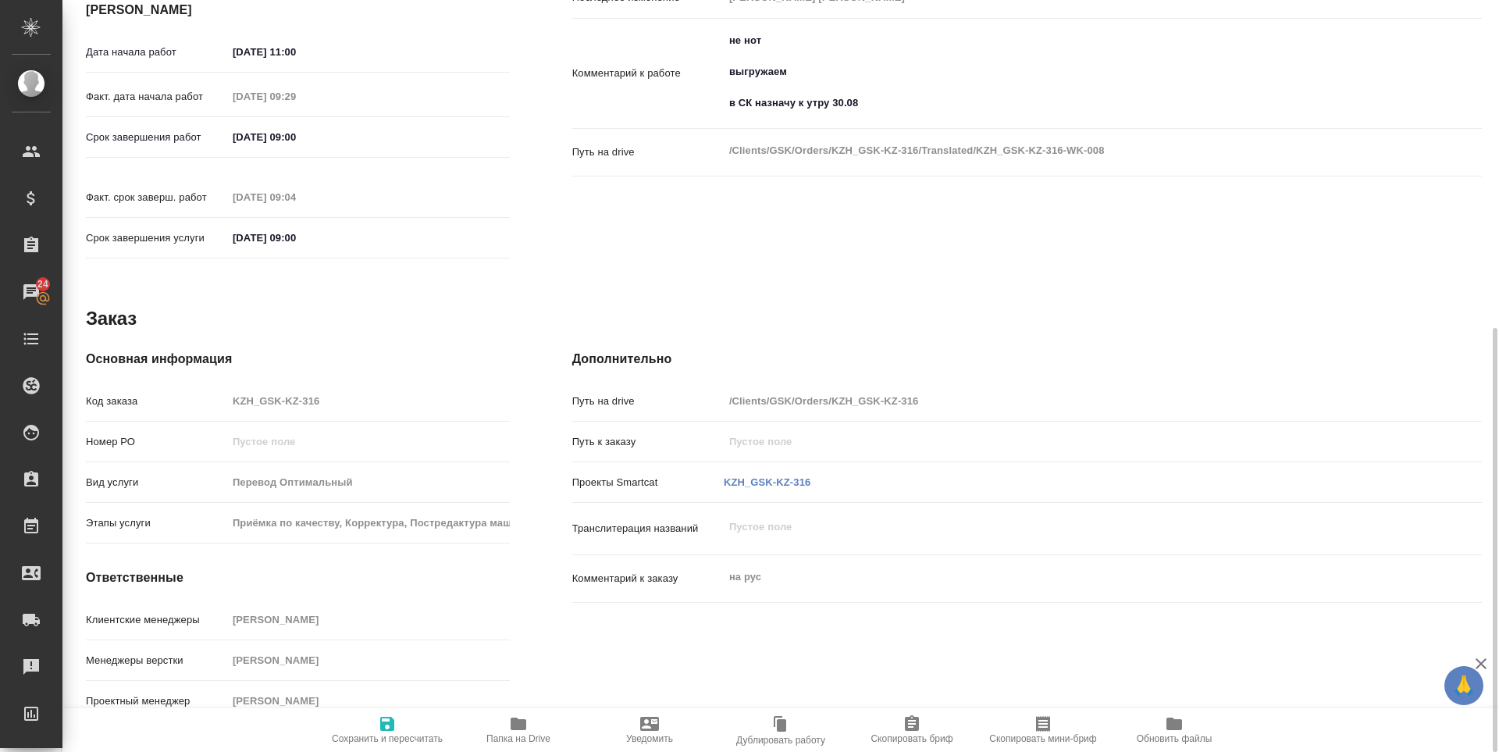
type textarea "x"
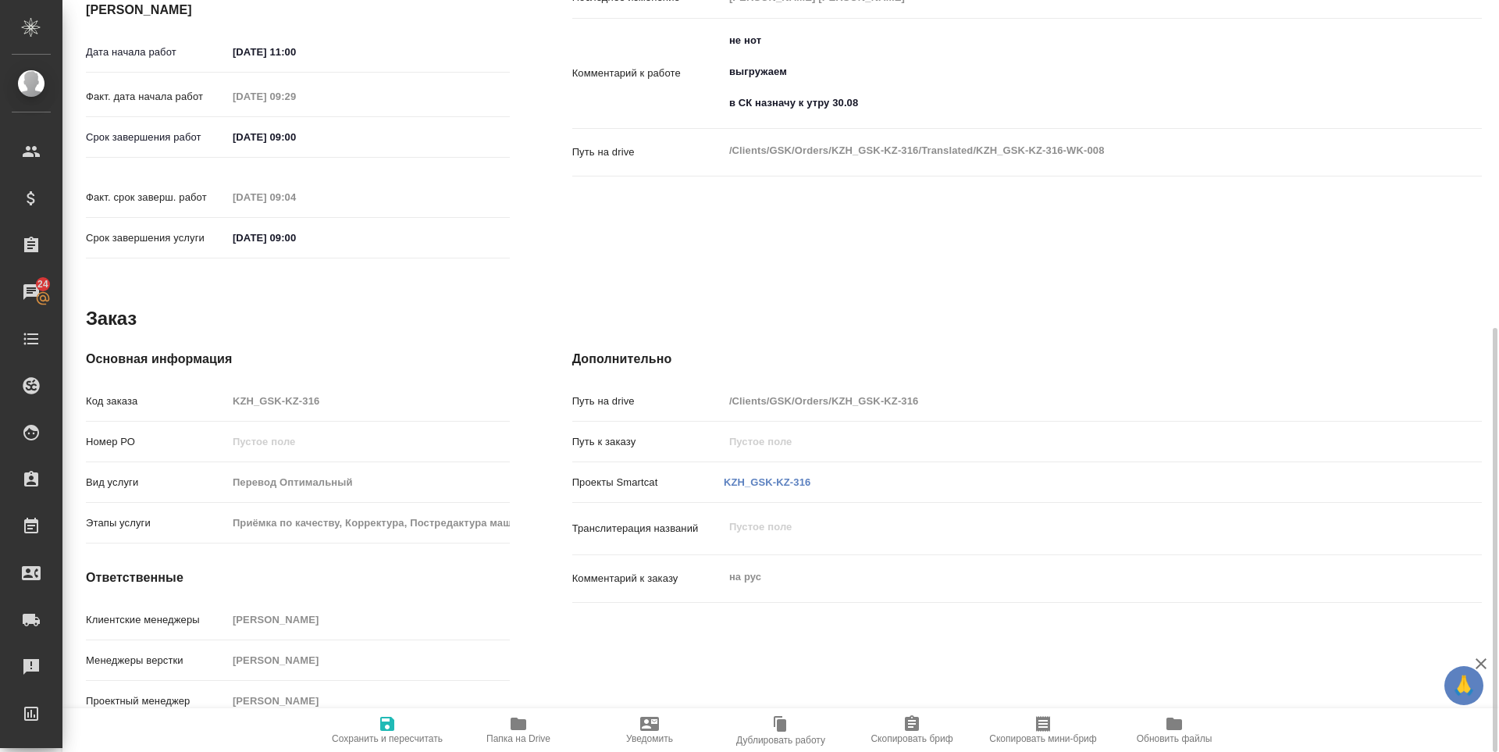
type textarea "x"
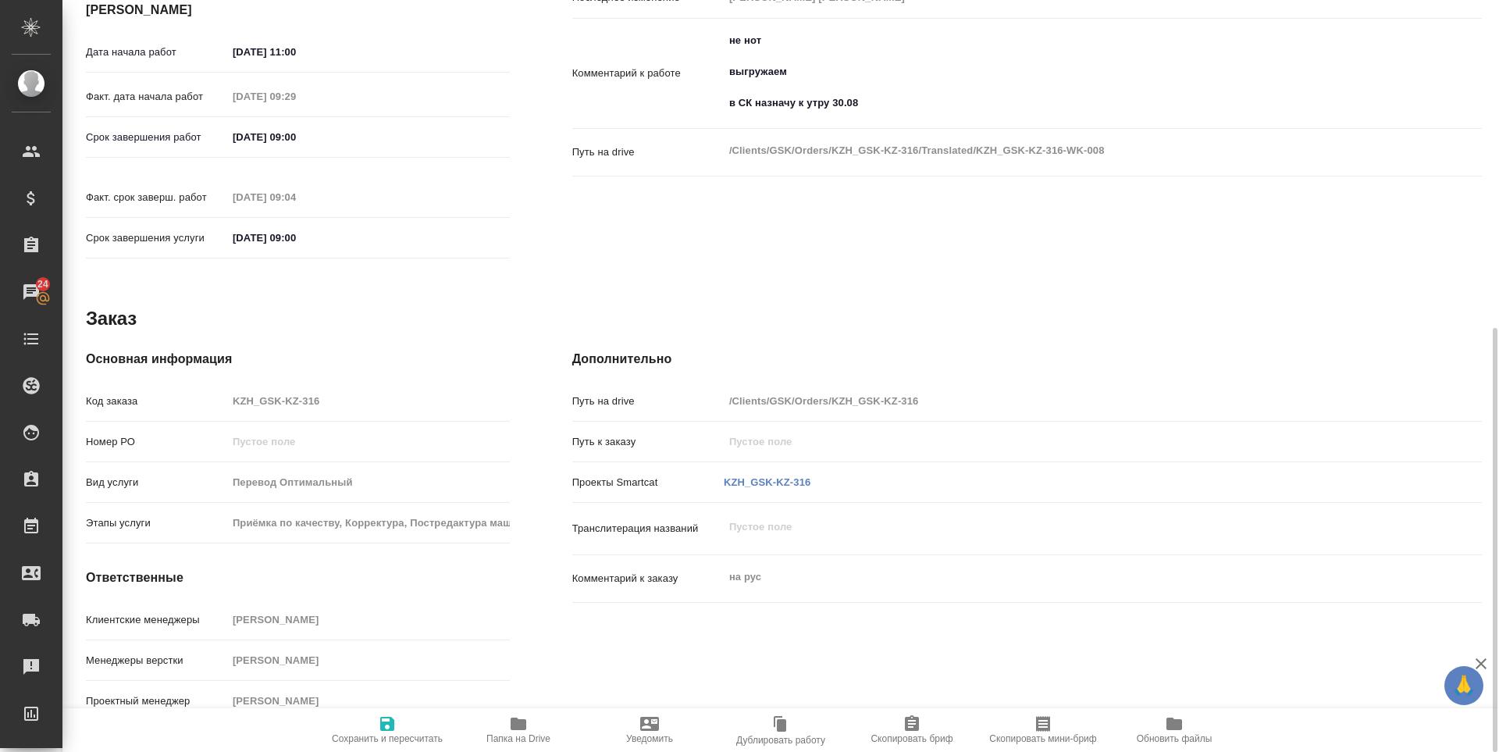
type textarea "x"
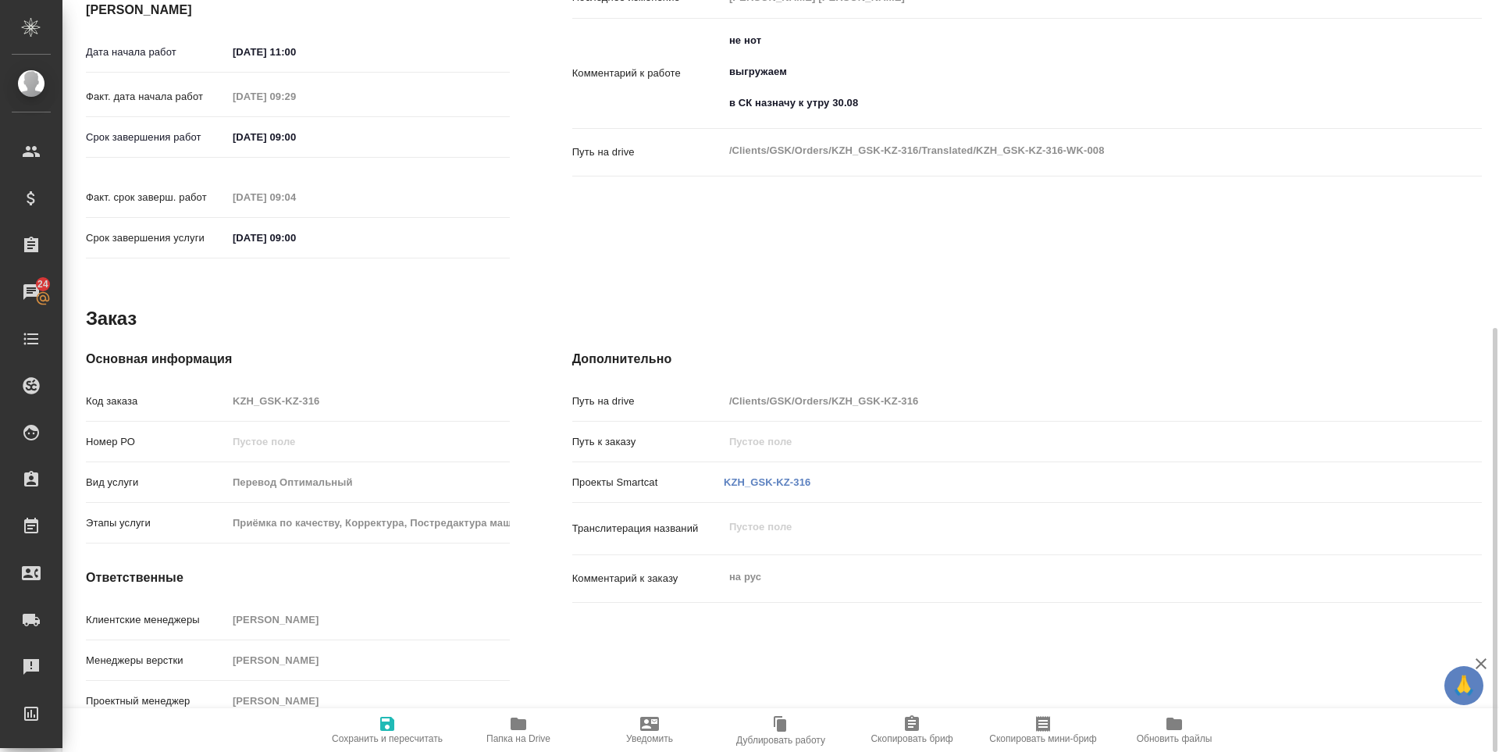
click at [769, 475] on p "KZH_GSK-KZ-316" at bounding box center [767, 483] width 87 height 16
click at [765, 476] on link "KZH_GSK-KZ-316" at bounding box center [767, 482] width 87 height 12
click at [375, 711] on button "Сохранить и пересчитать" at bounding box center [387, 730] width 131 height 44
type textarea "x"
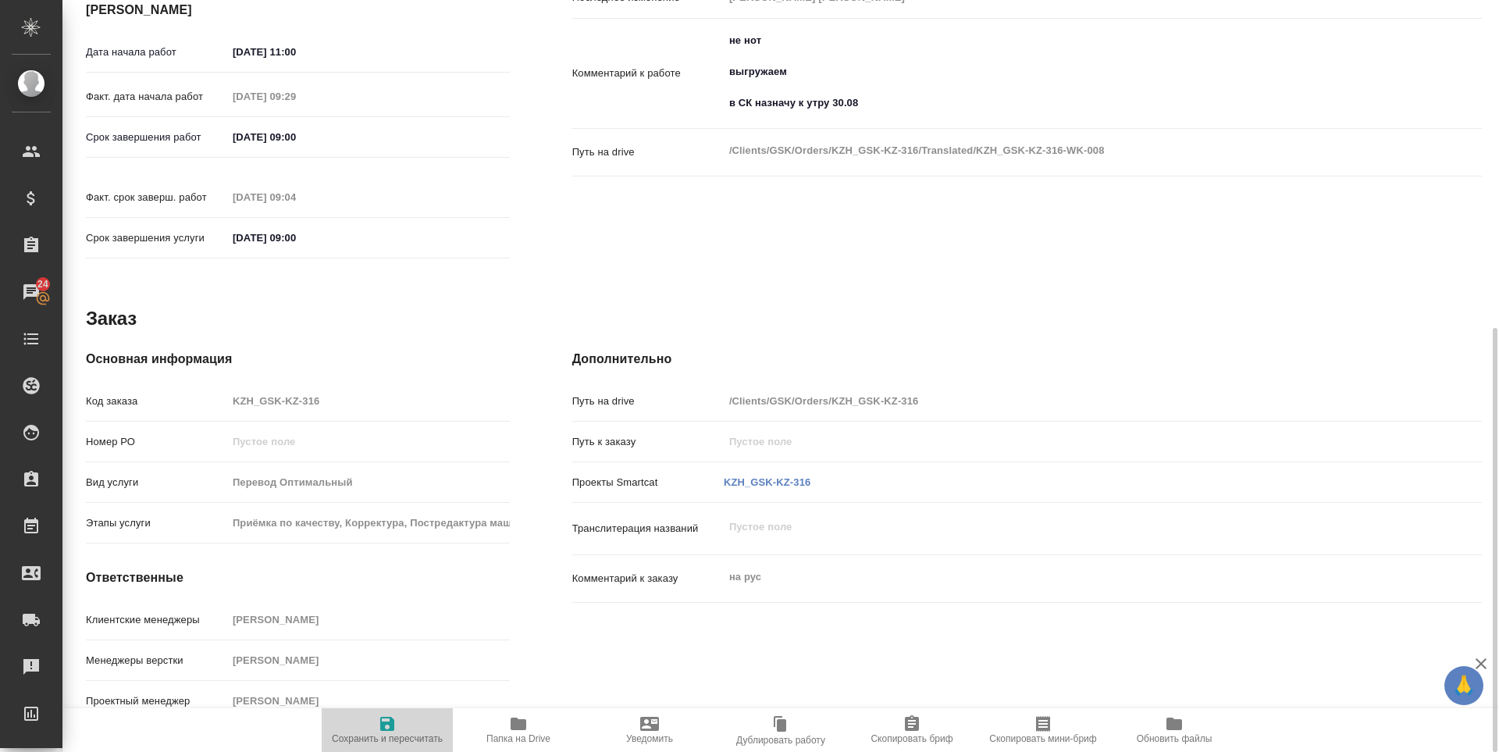
type textarea "x"
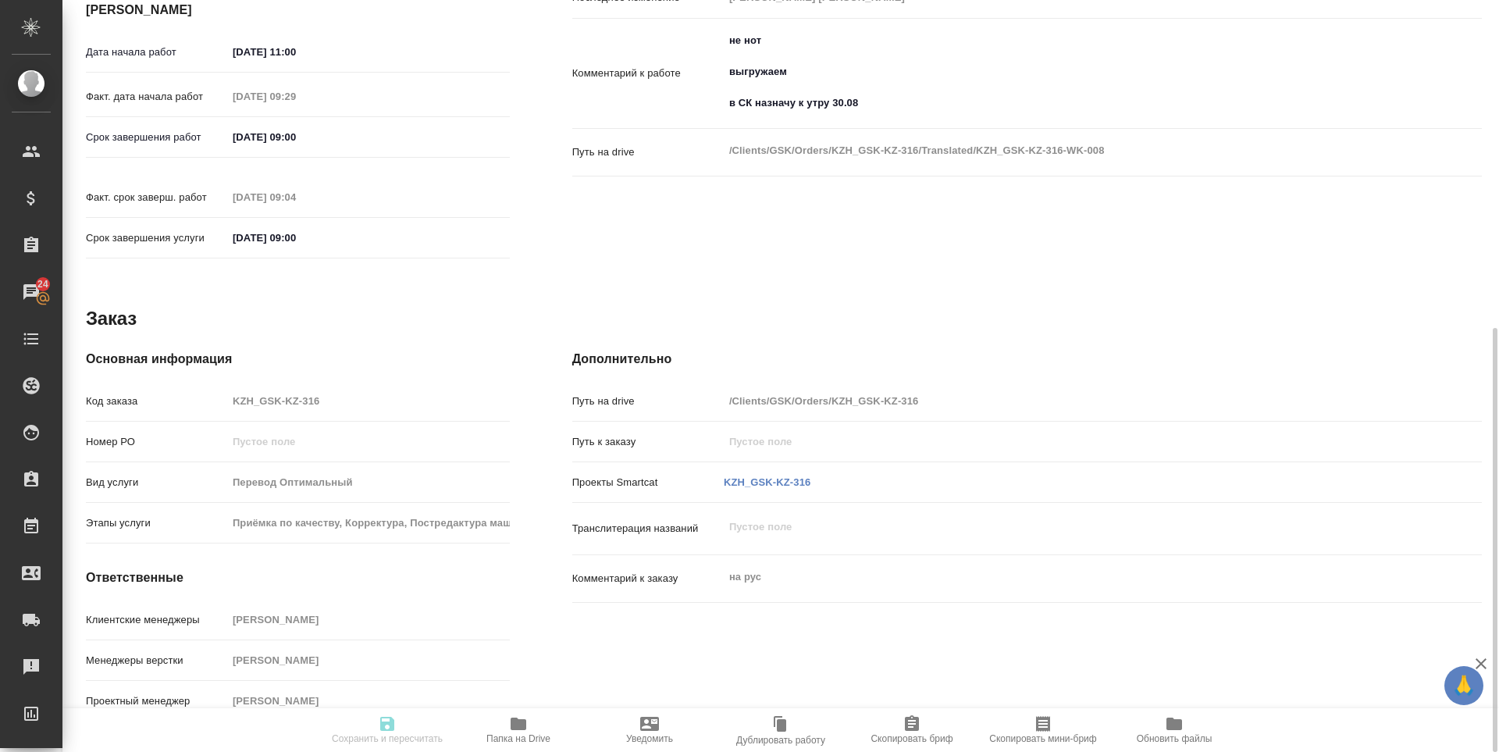
type textarea "x"
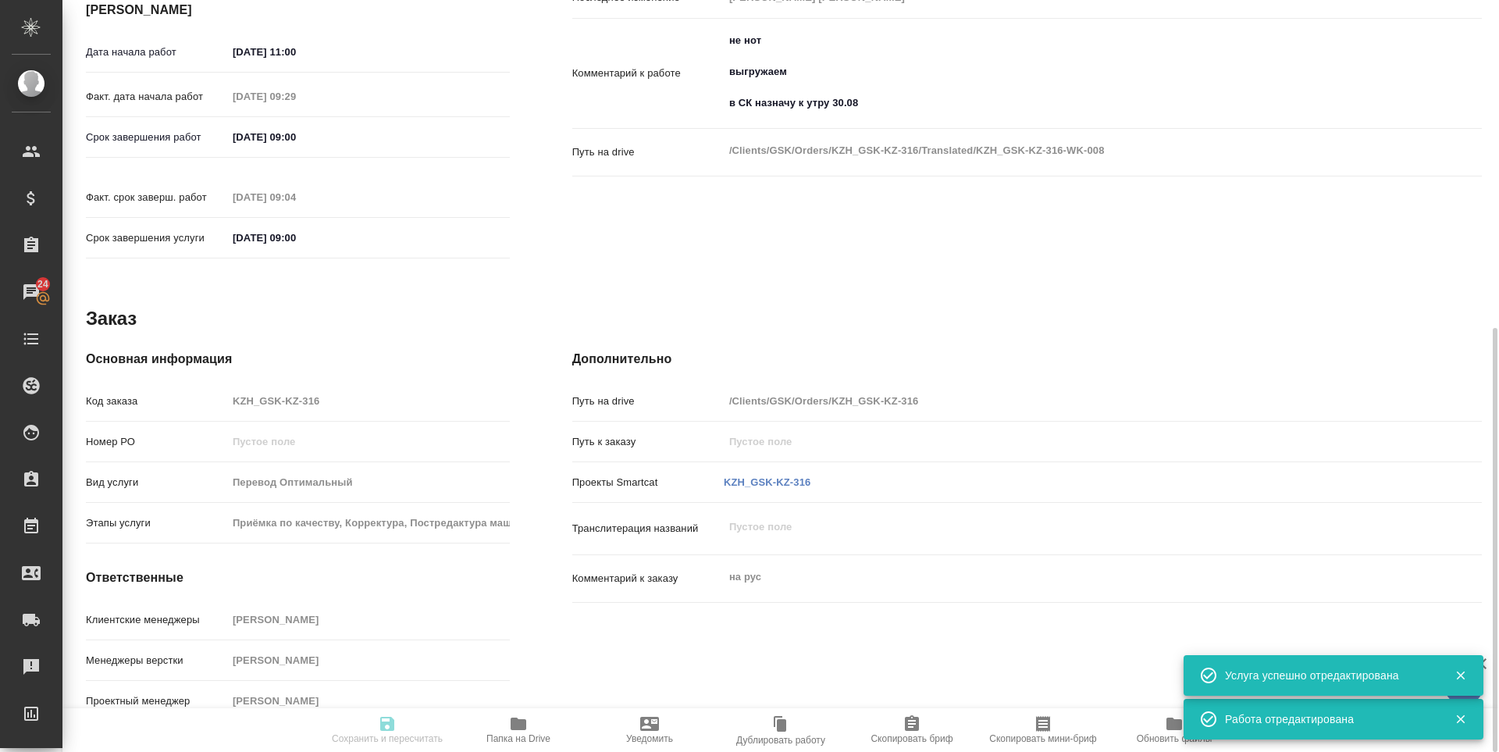
type input "completed"
type textarea "Постредактура машинного перевода"
type textarea "x"
type input "англ-рус"
type input "5a8b1489cc6b4906c91bfd90"
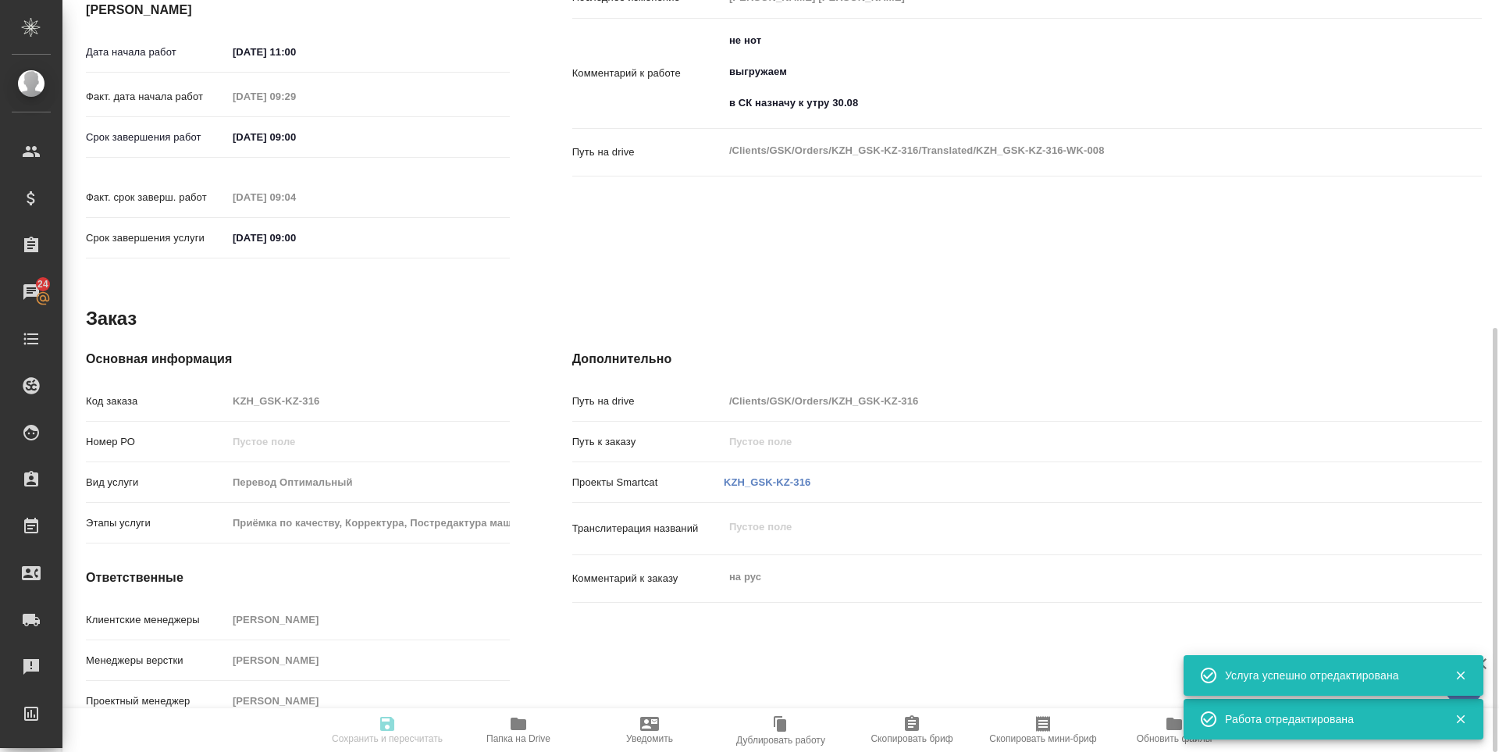
type input "250"
type input "yr-fn"
type input "5f647205b73bc97568ca66c0"
type input "30.08.2025 11:00"
type input "01.09.2025 09:29"
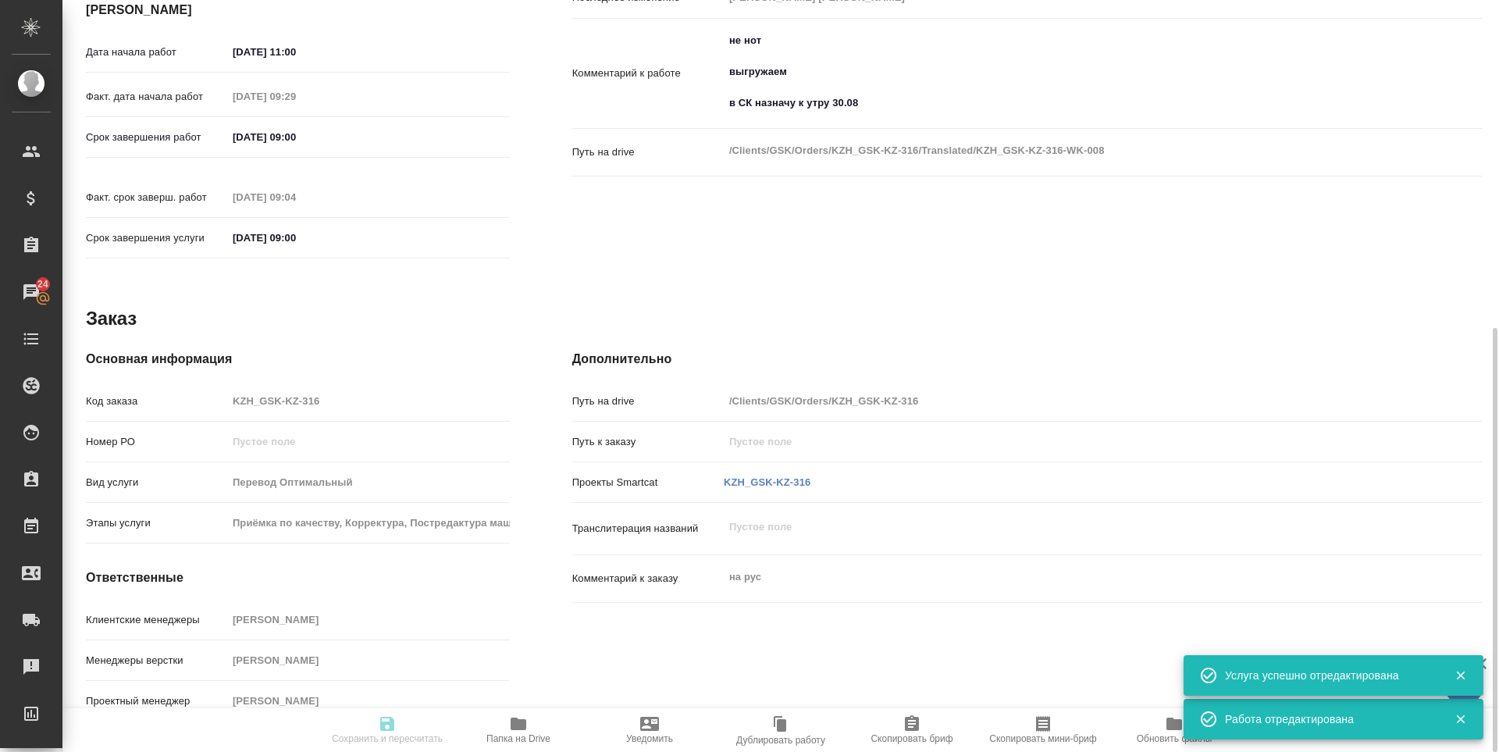
type input "02.09.2025 09:00"
type input "02.09.2025 09:04"
type input "02.09.2025 09:00"
type input "LegalLinguists"
type input "notPayed"
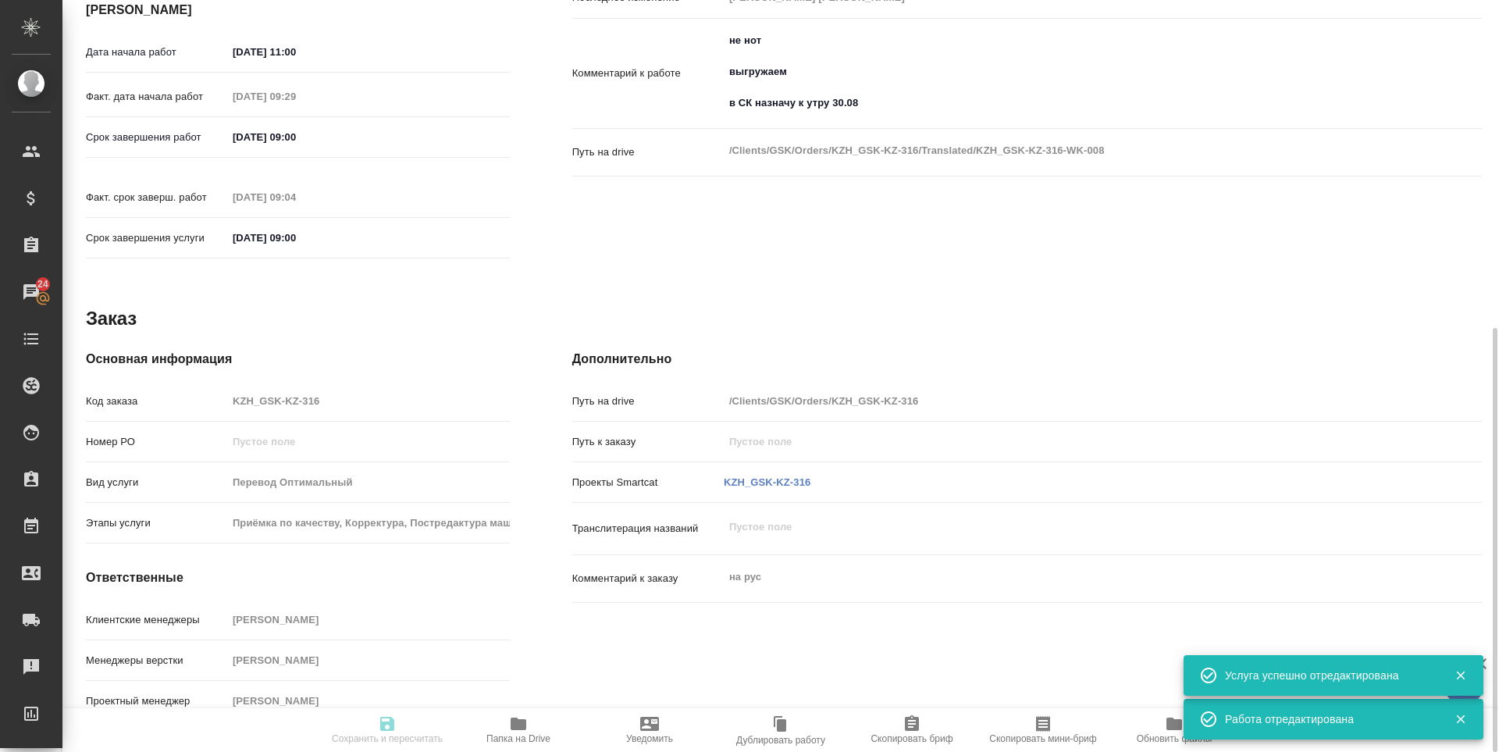
type input "1.11"
type input "RUB"
type input "Зоря Татьяна"
type textarea "не нот выгружаем в СК назначу к утру 30.08"
type textarea "x"
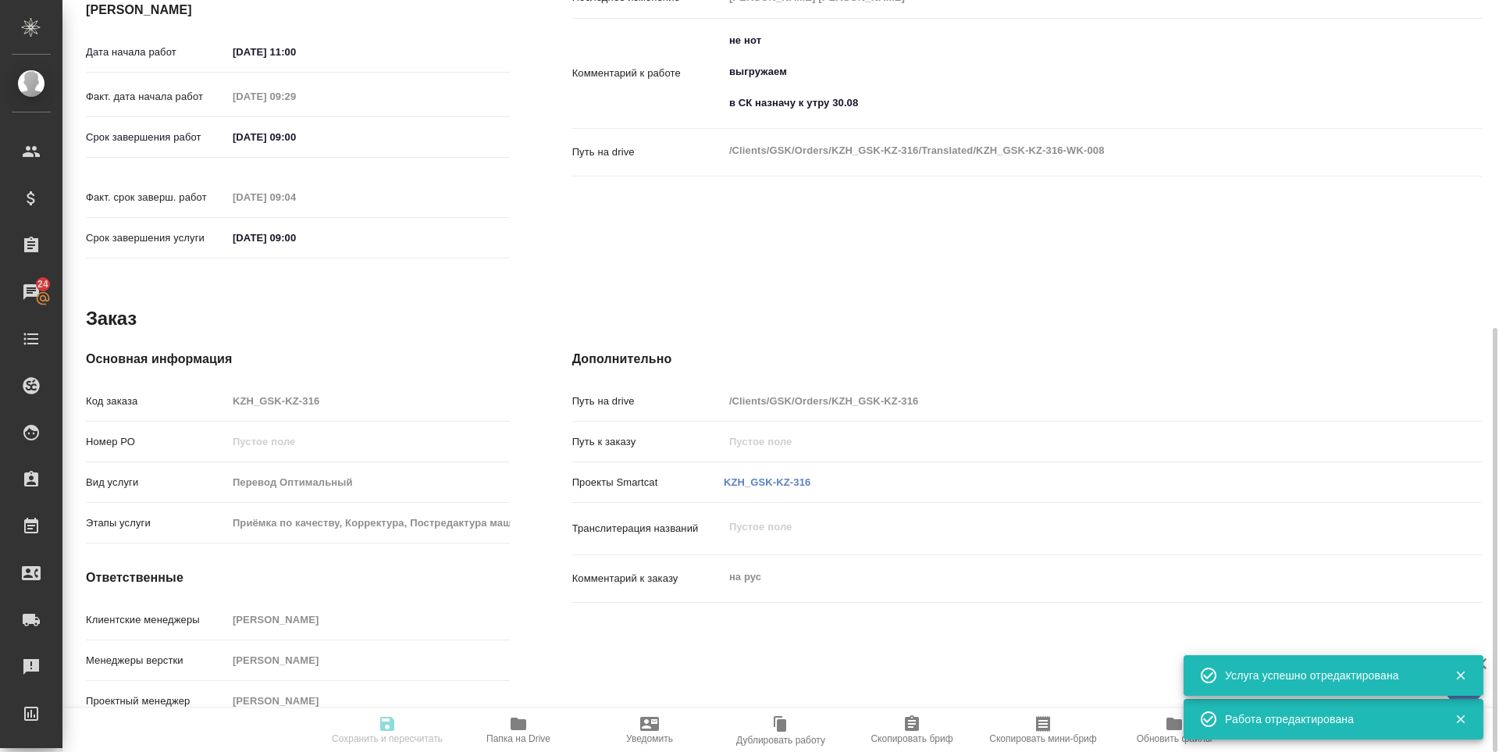
type textarea "/Clients/GSK/Orders/KZH_GSK-KZ-316/Translated/KZH_GSK-KZ-316-WK-008"
type textarea "x"
type input "KZH_GSK-KZ-316"
type input "Перевод Оптимальный"
type input "Приёмка по качеству, Корректура, Постредактура машинного перевода"
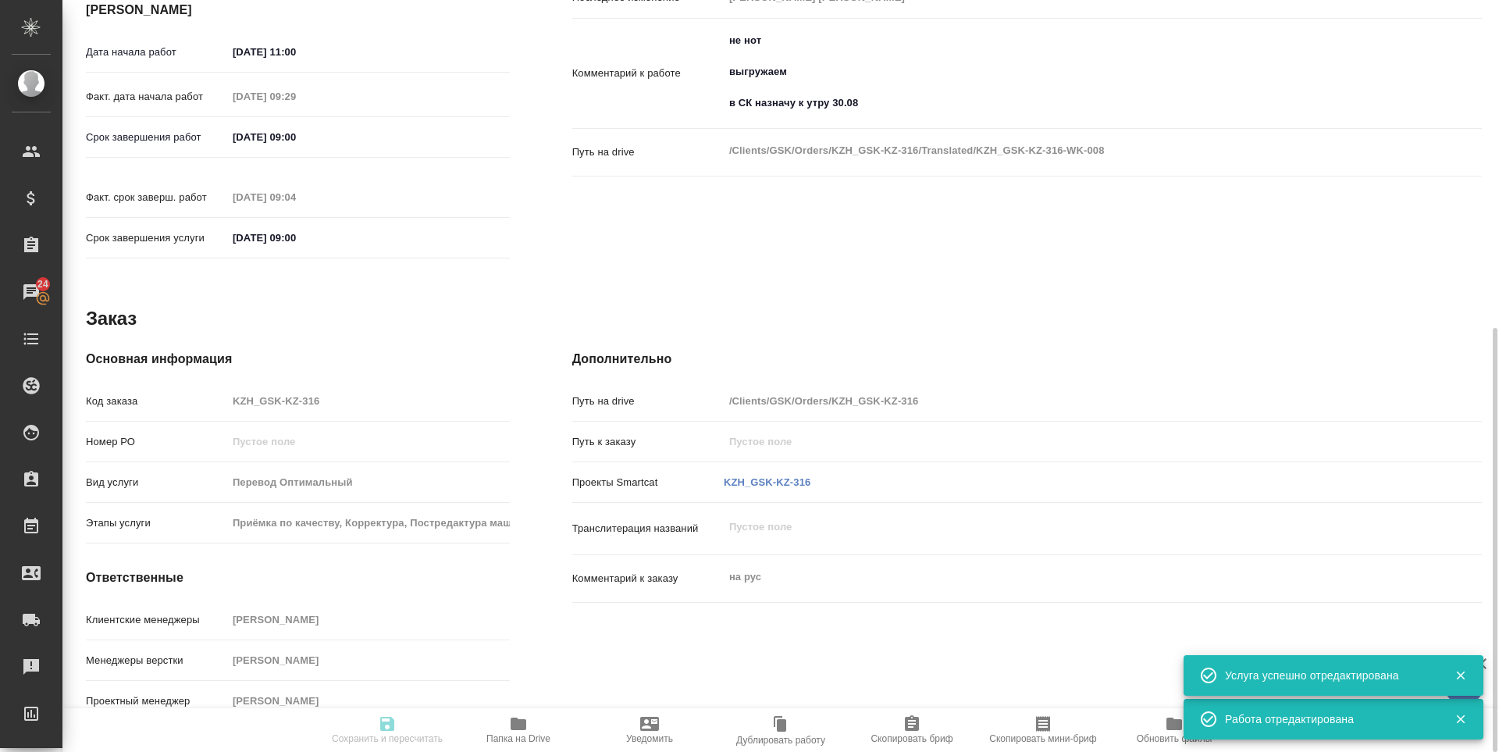
type input "Асланукова Сати"
type input "Заборова Александра"
type input "/Clients/GSK/Orders/KZH_GSK-KZ-316"
type textarea "x"
type textarea "на рус"
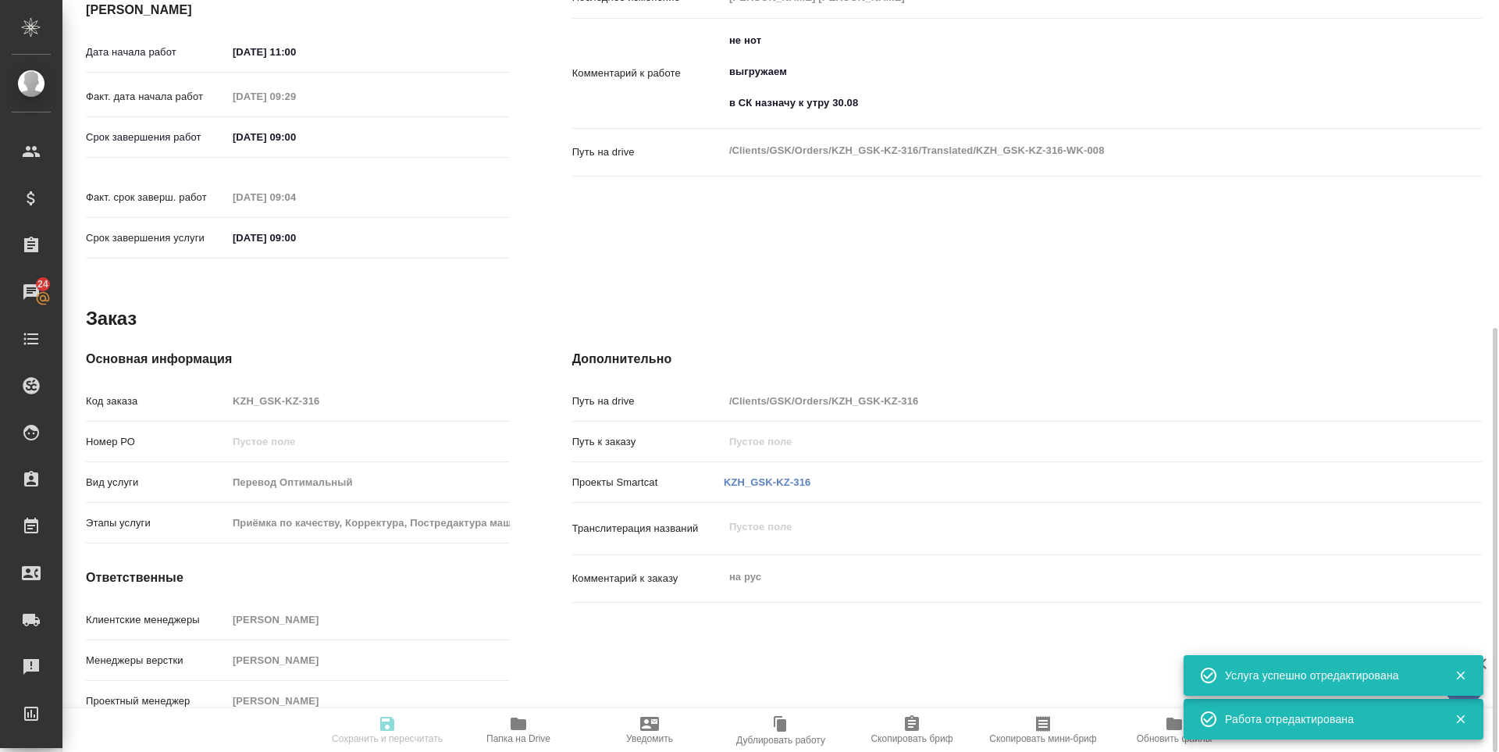
type textarea "x"
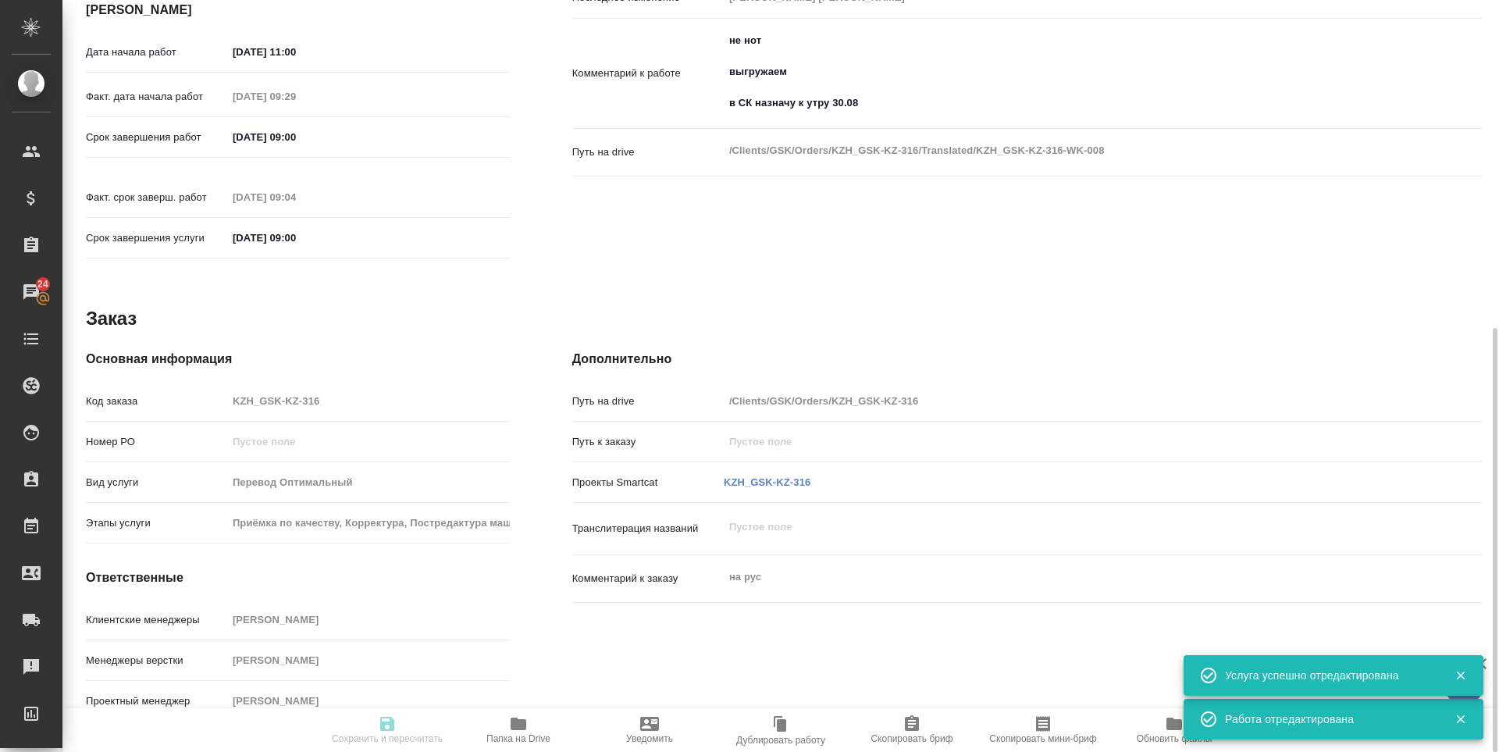
type textarea "x"
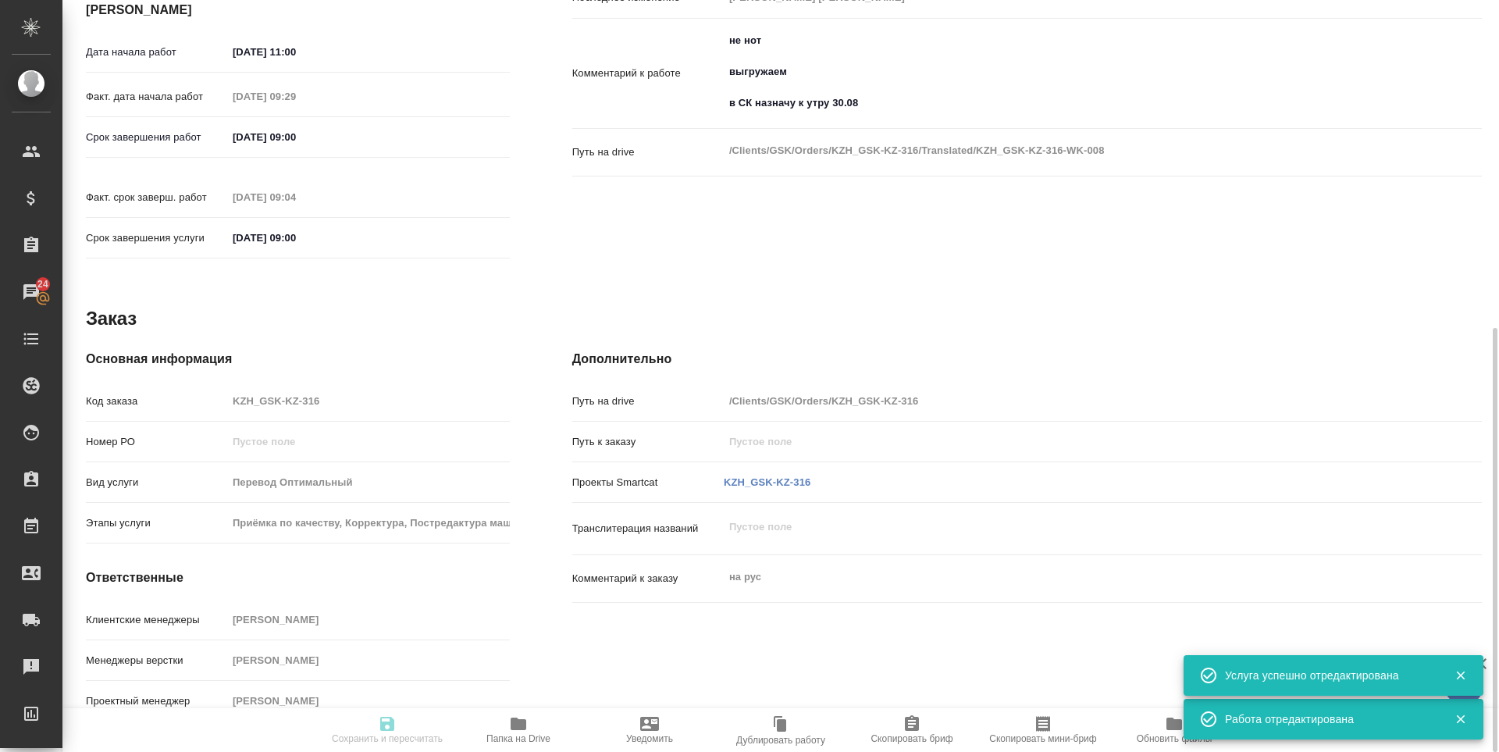
type textarea "x"
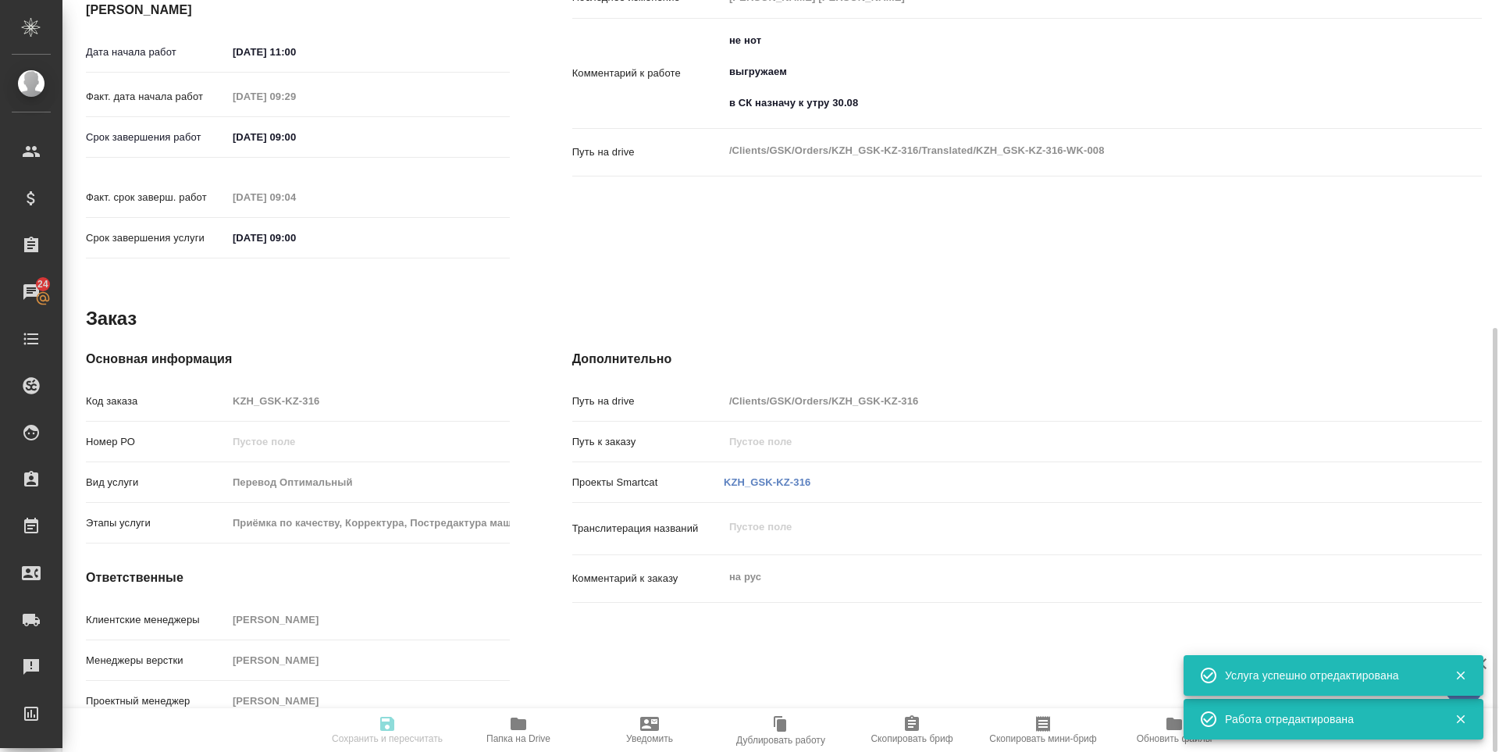
type textarea "x"
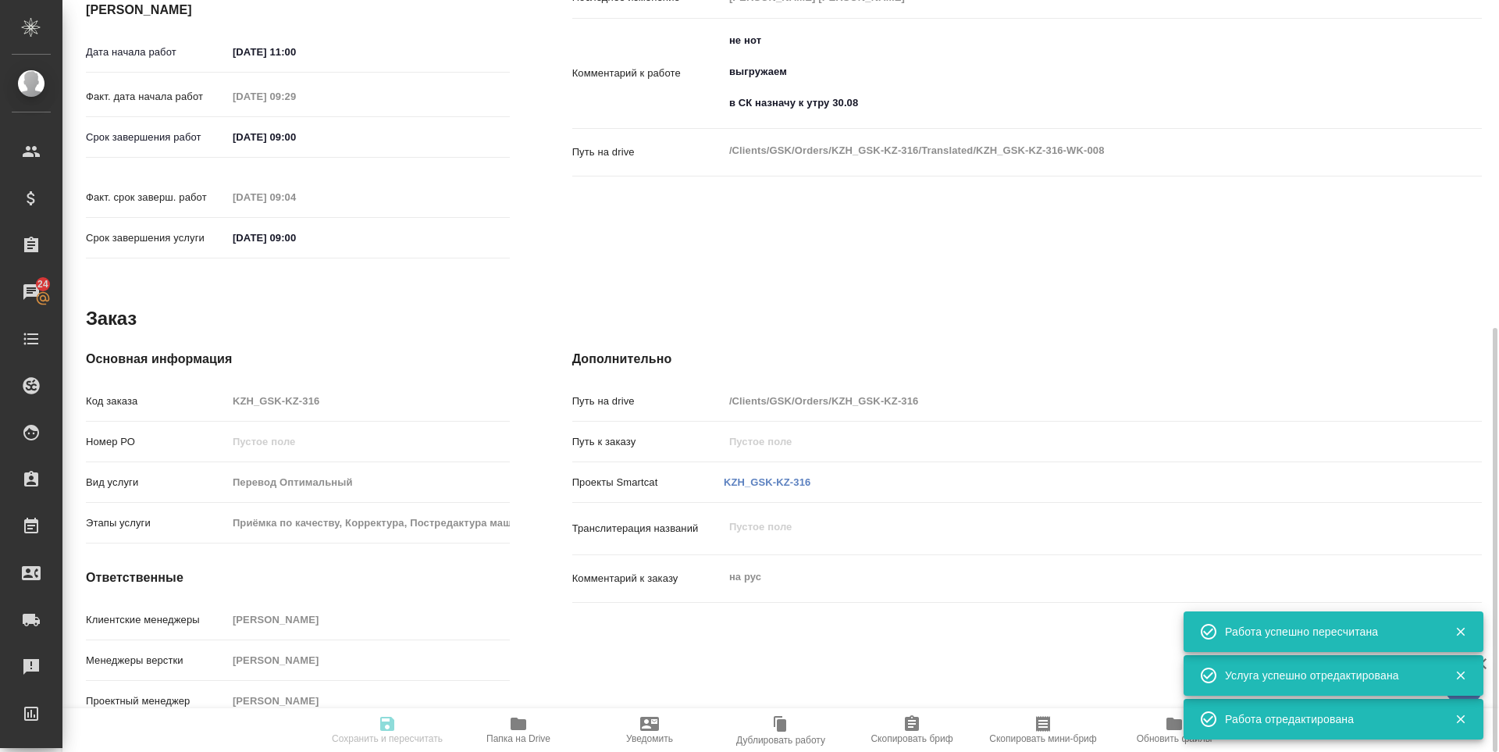
type input "completed"
type textarea "Постредактура машинного перевода"
type textarea "x"
type input "англ-рус"
type input "5a8b1489cc6b4906c91bfd90"
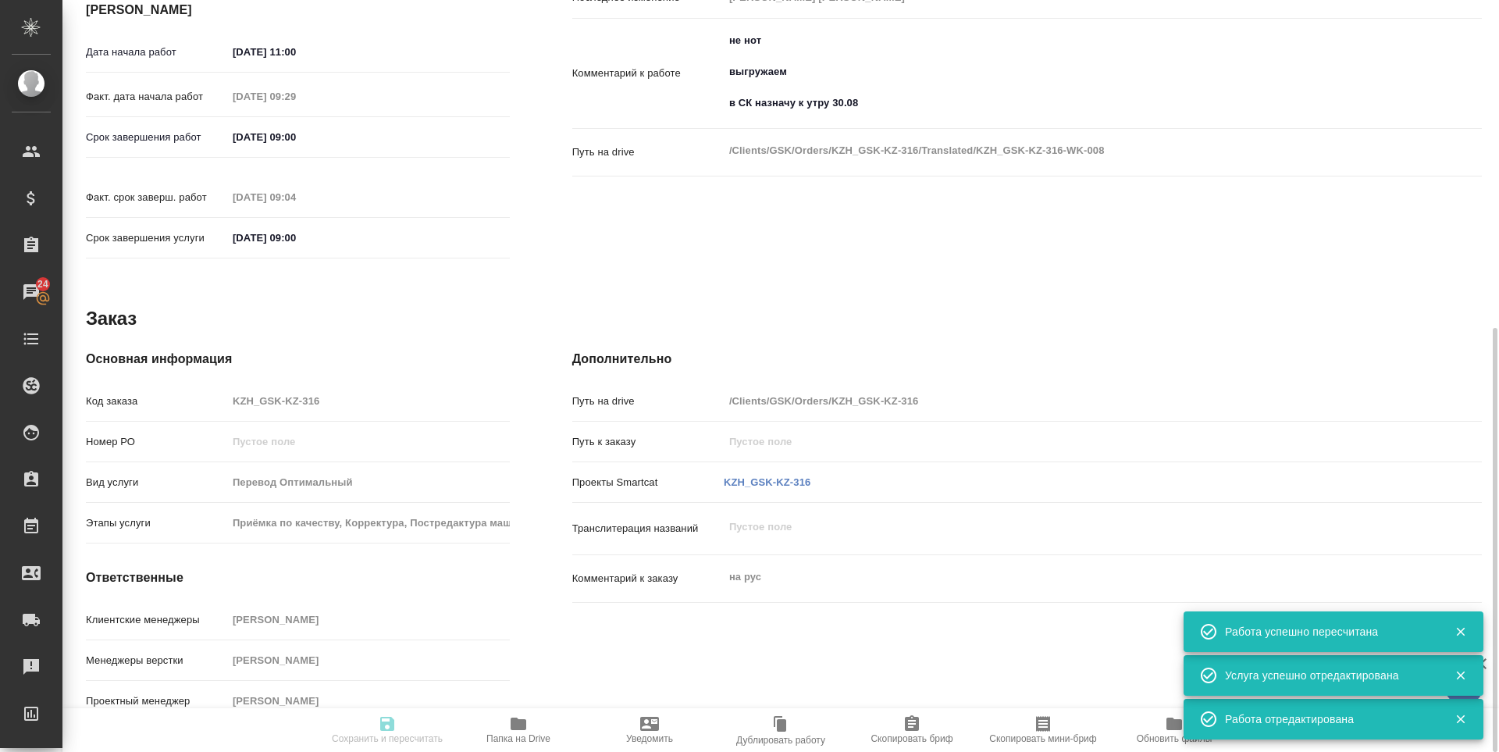
type input "250"
type input "yr-fn"
type input "5f647205b73bc97568ca66c0"
type input "30.08.2025 11:00"
type input "01.09.2025 09:29"
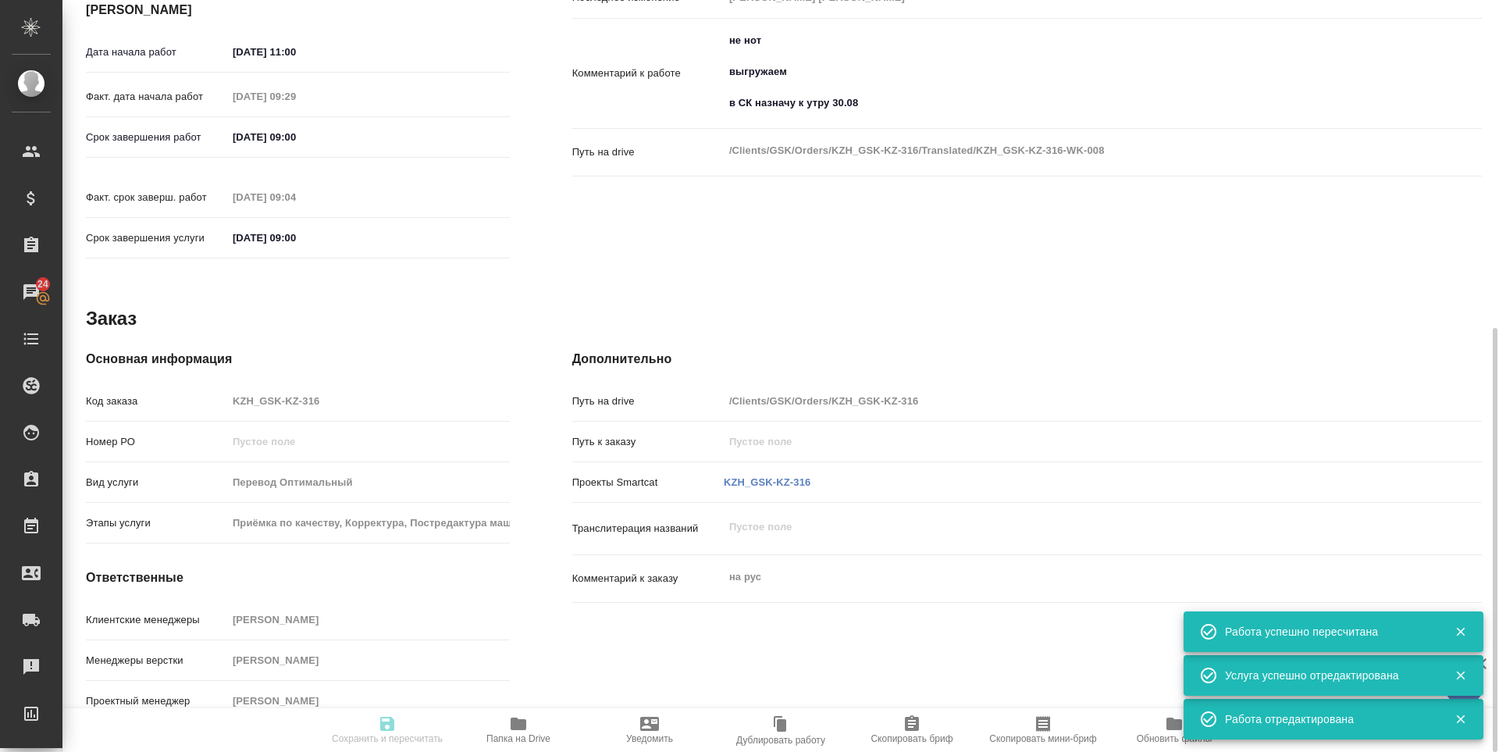
type input "02.09.2025 09:00"
type input "02.09.2025 09:04"
type input "02.09.2025 09:00"
type input "LegalLinguists"
type input "notPayed"
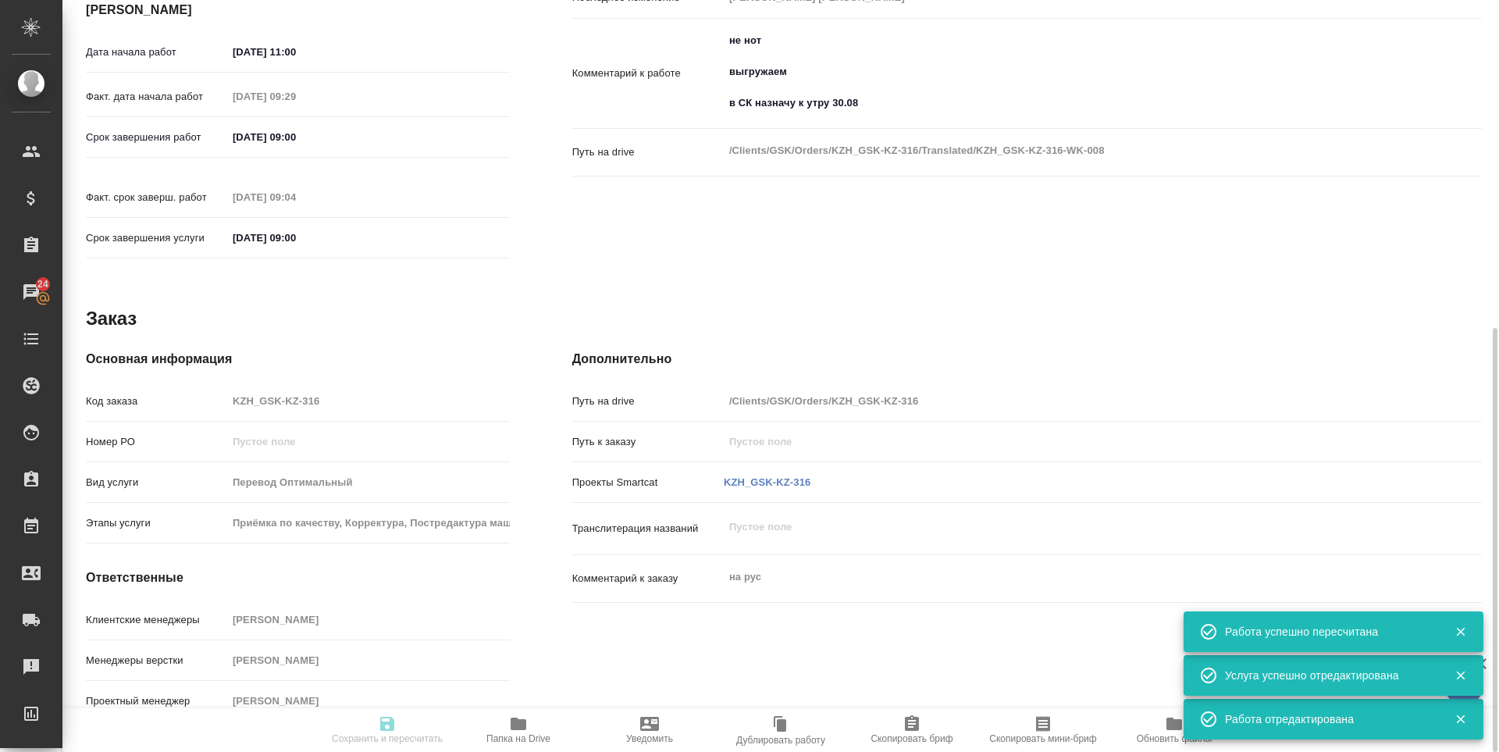
type input "1.11"
type input "RUB"
type input "Зоря Татьяна"
type textarea "не нот выгружаем в СК назначу к утру 30.08"
type textarea "x"
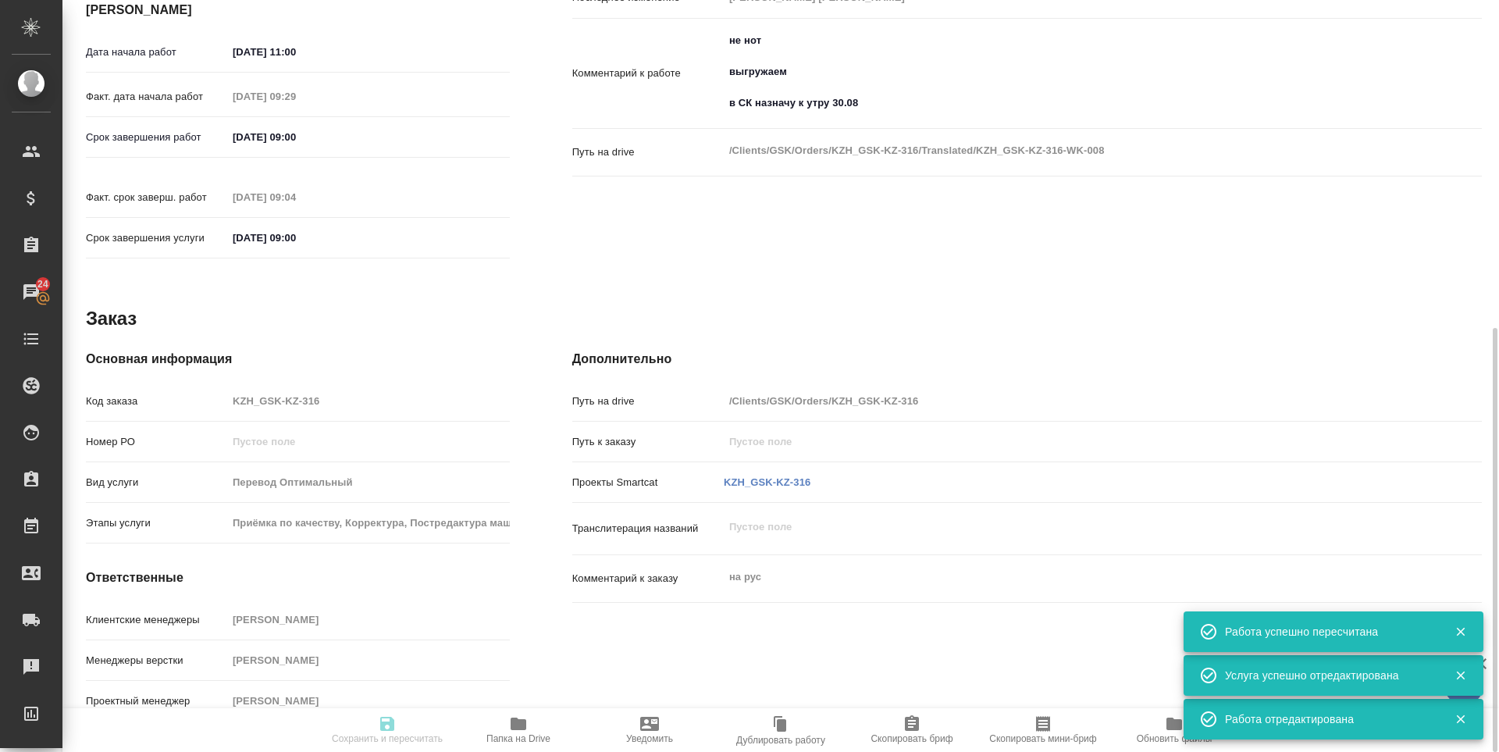
type textarea "/Clients/GSK/Orders/KZH_GSK-KZ-316/Translated/KZH_GSK-KZ-316-WK-008"
type textarea "x"
type input "KZH_GSK-KZ-316"
type input "Перевод Оптимальный"
type input "Приёмка по качеству, Корректура, Постредактура машинного перевода"
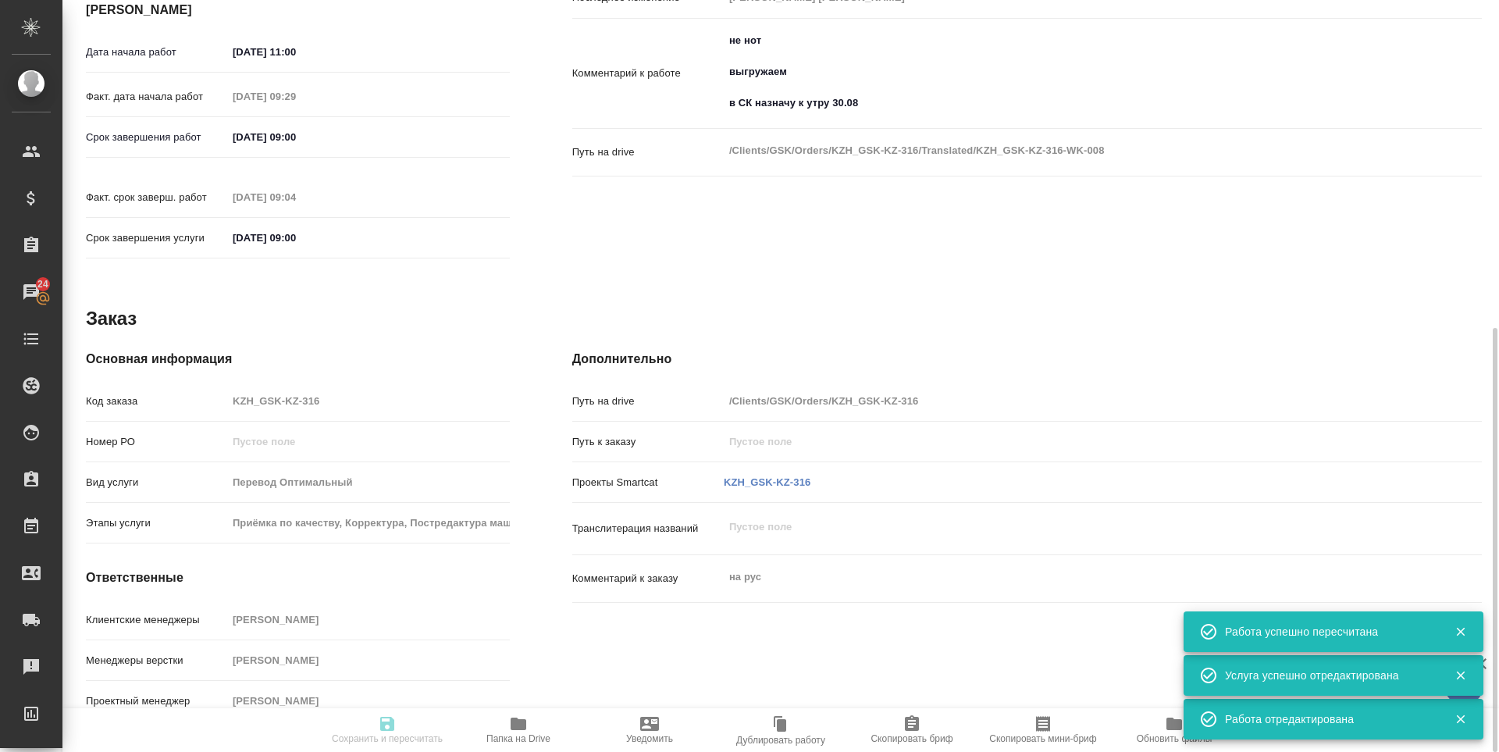
type input "Асланукова Сати"
type input "Заборова Александра"
type input "/Clients/GSK/Orders/KZH_GSK-KZ-316"
type textarea "x"
type textarea "на рус"
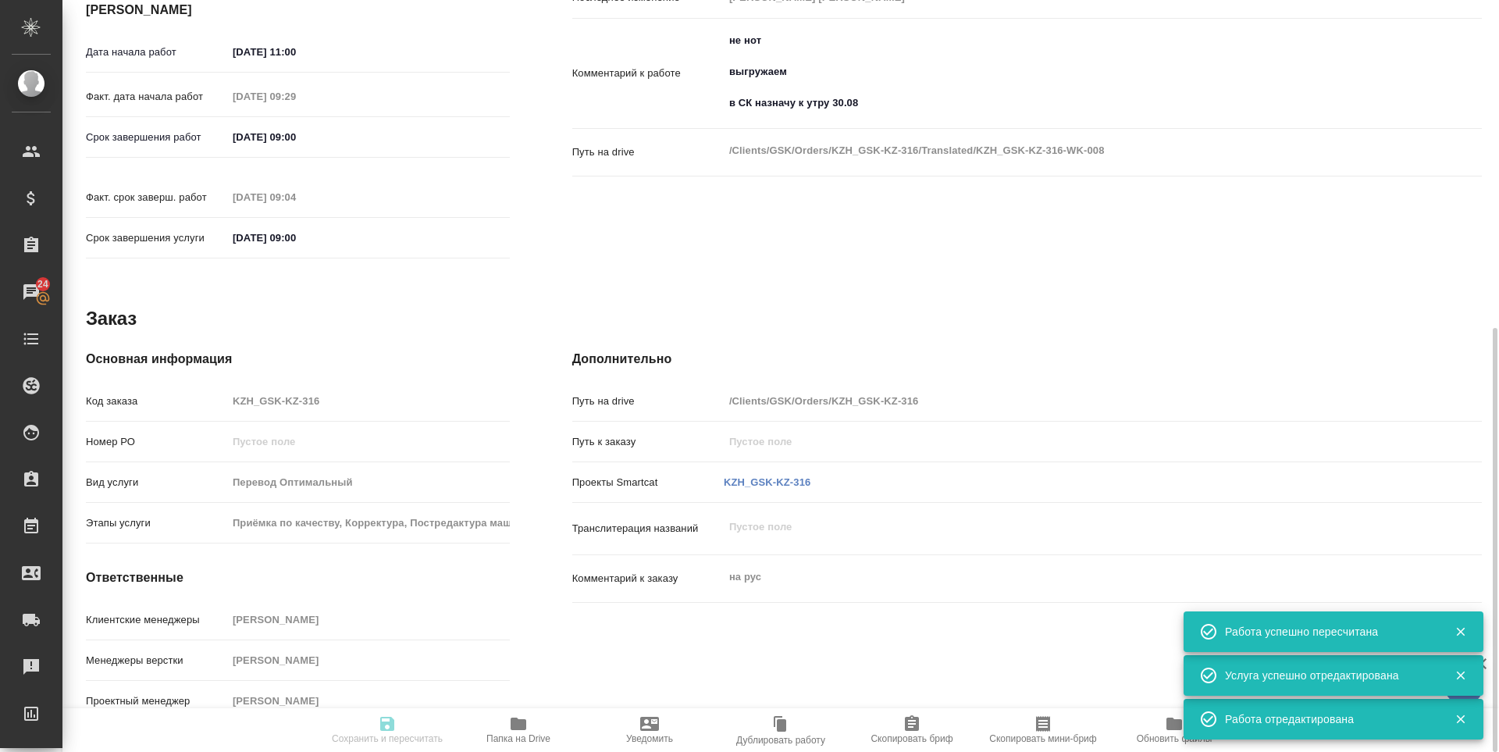
type textarea "x"
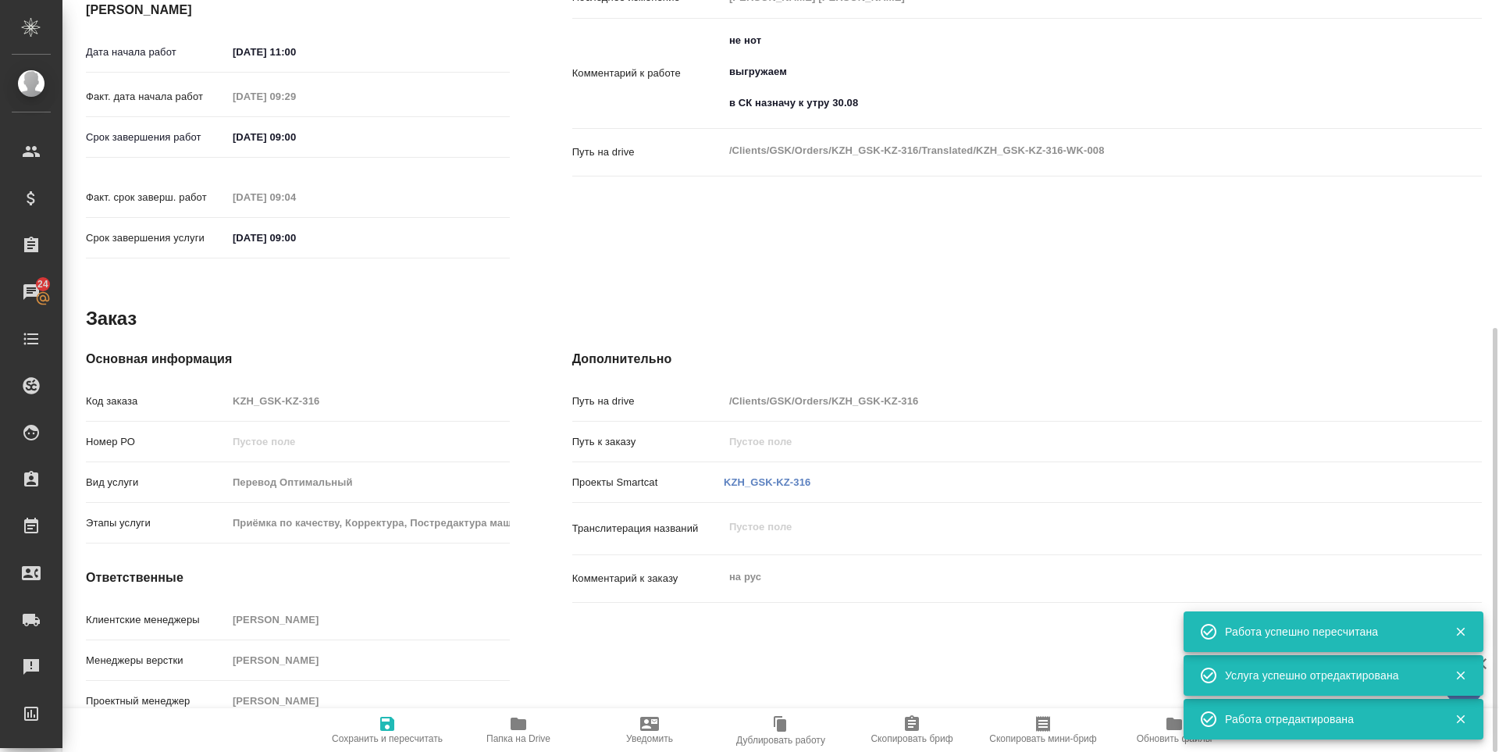
type textarea "x"
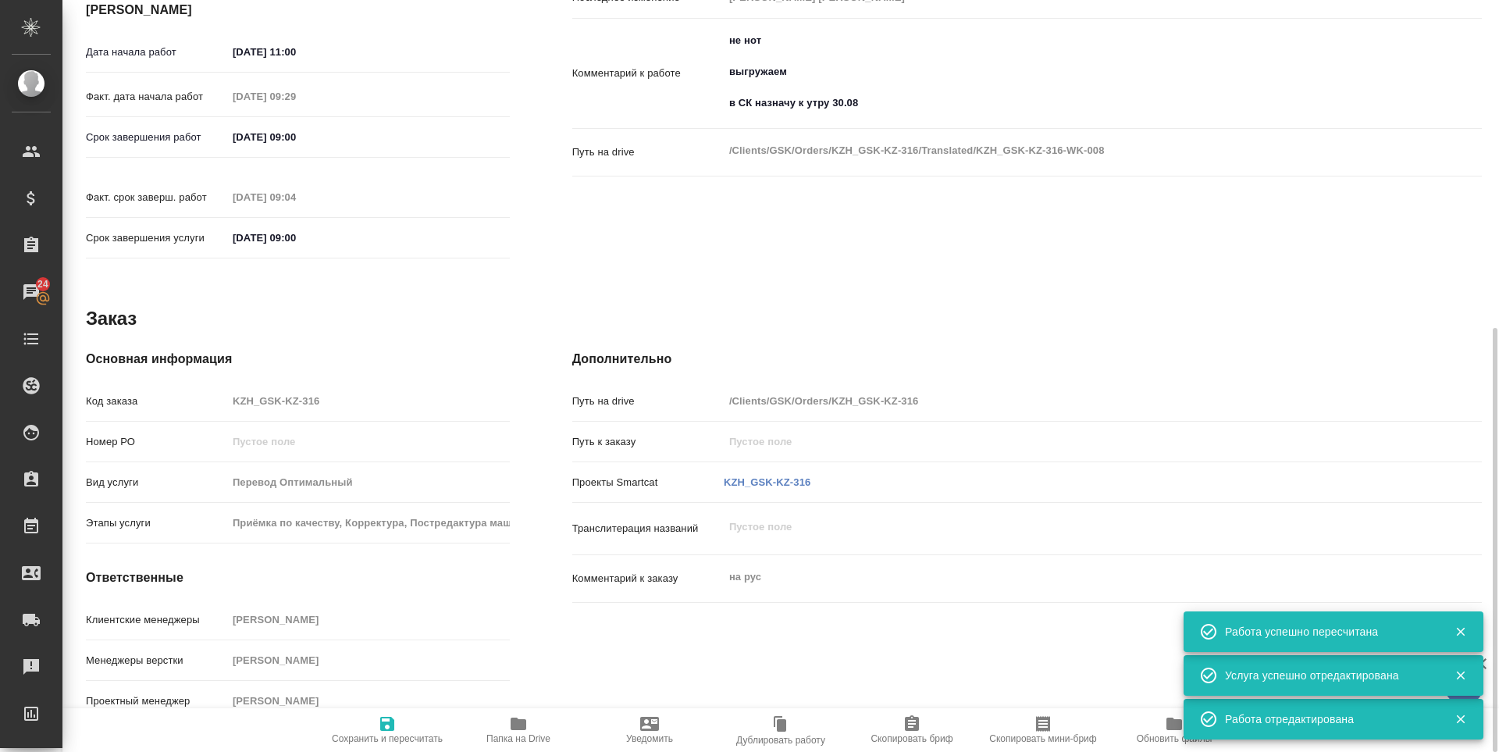
type textarea "x"
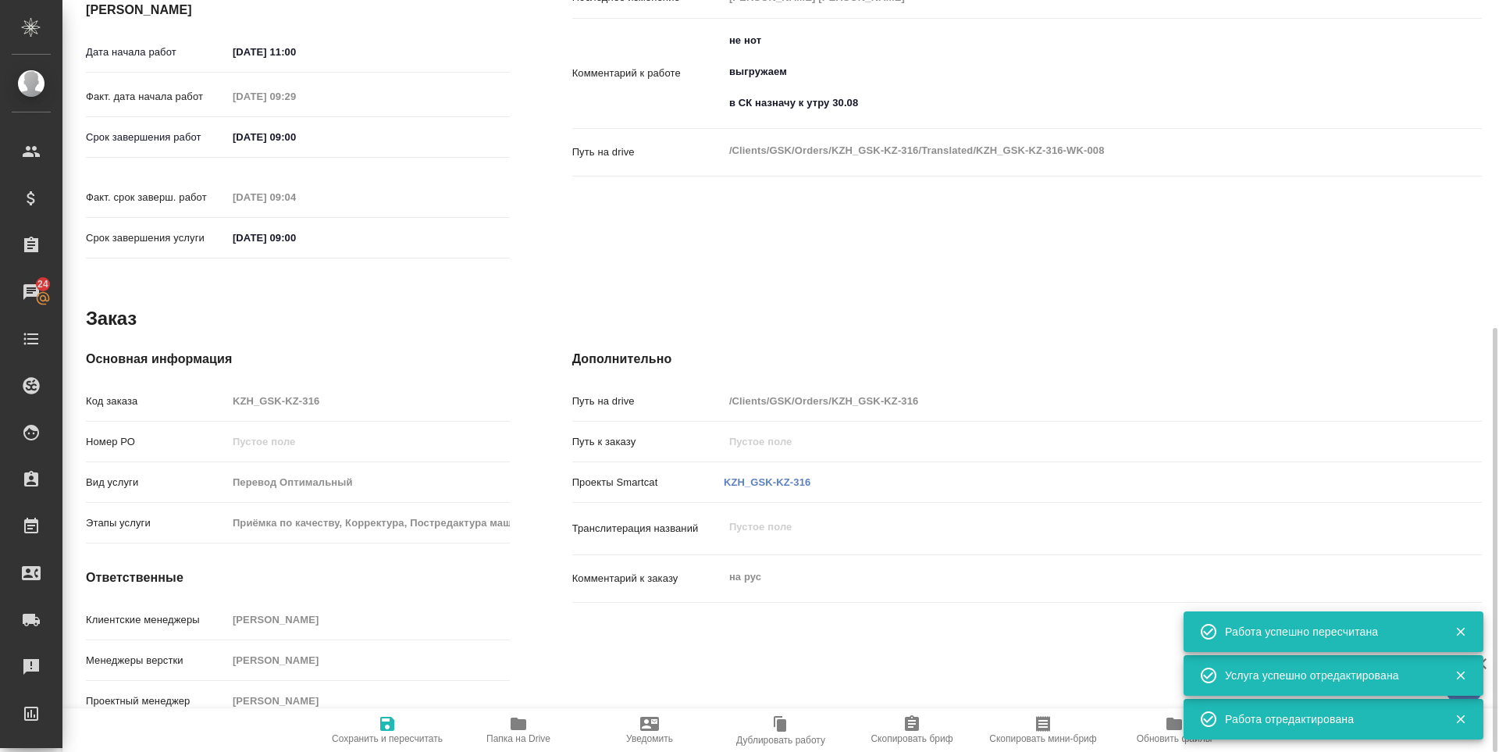
type textarea "x"
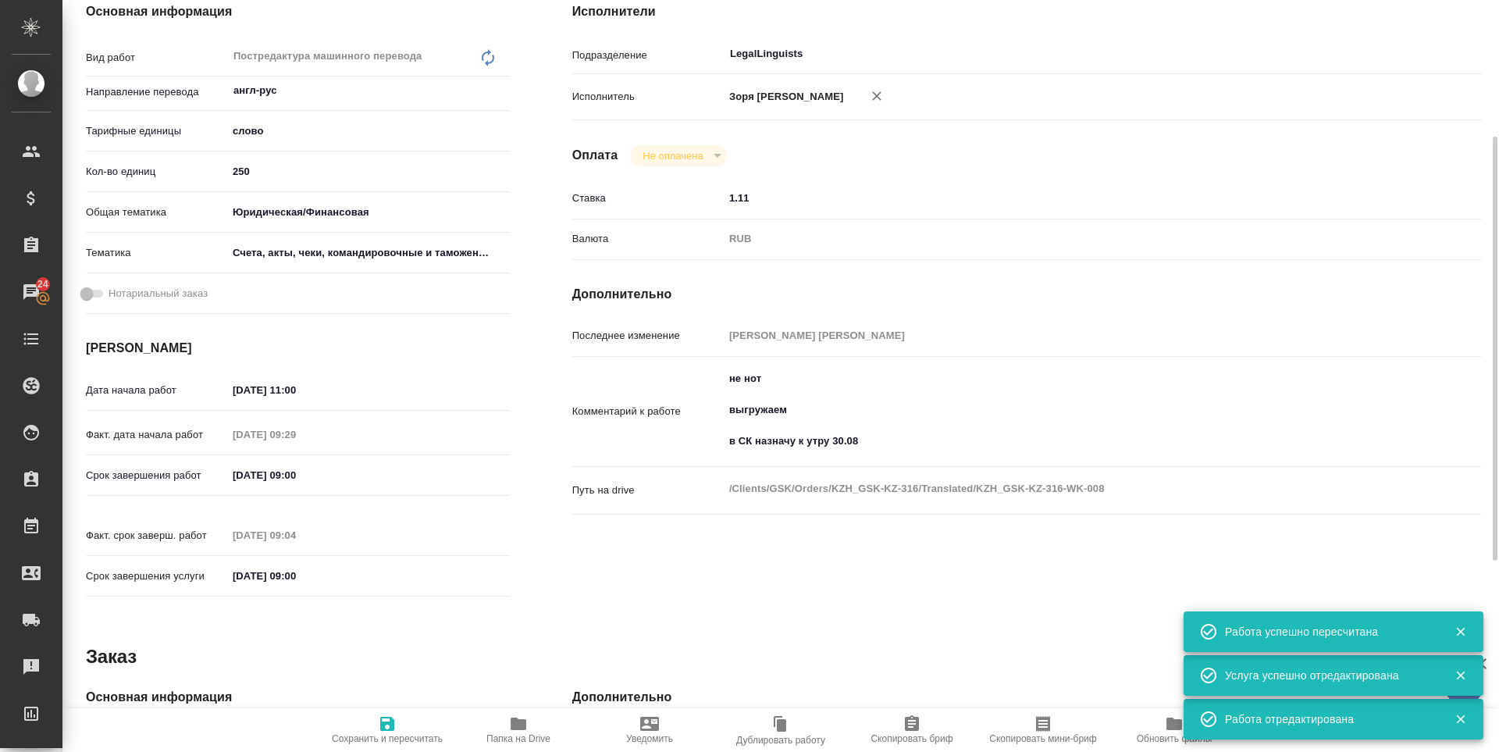
type textarea "x"
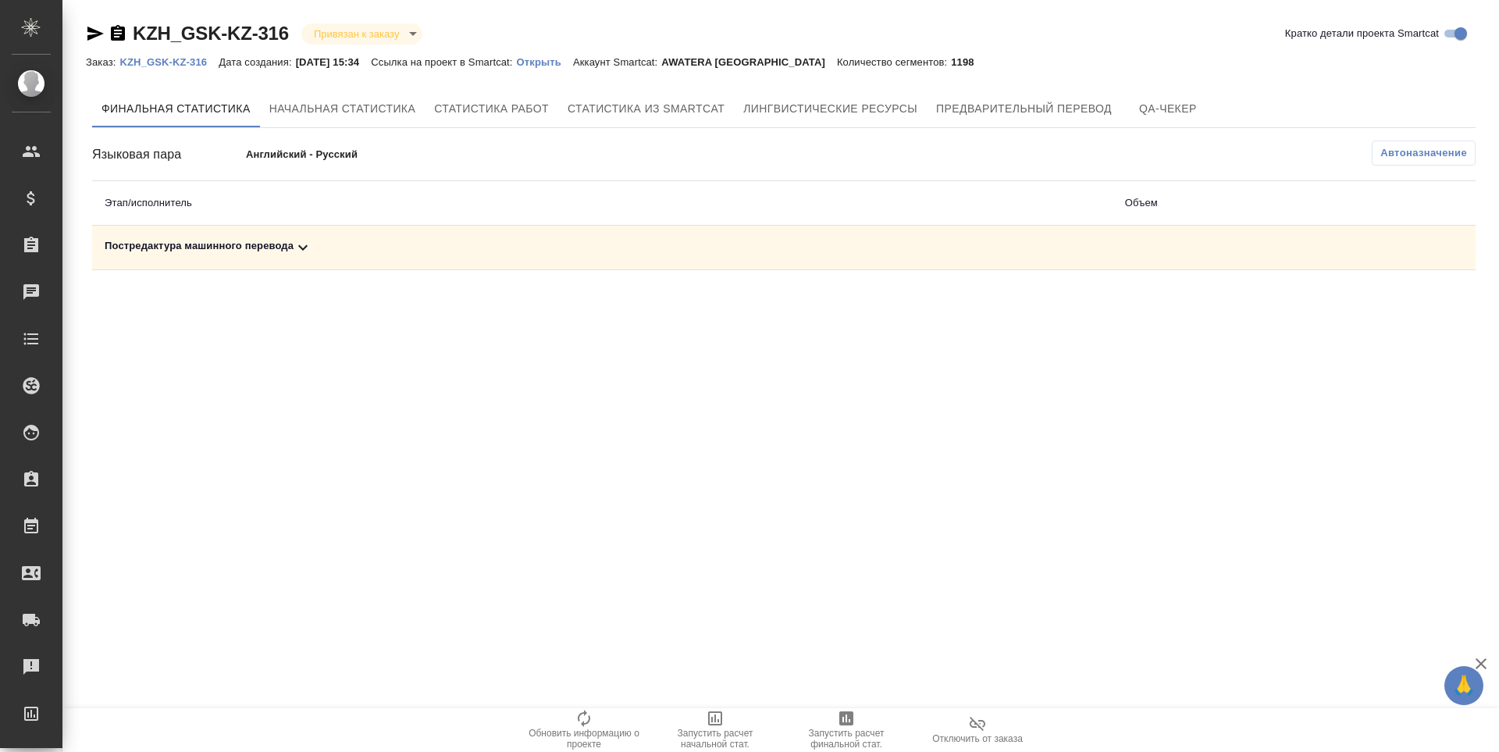
click at [188, 248] on div "Постредактура машинного перевода" at bounding box center [603, 247] width 996 height 19
click at [1410, 312] on button "button" at bounding box center [1406, 301] width 37 height 37
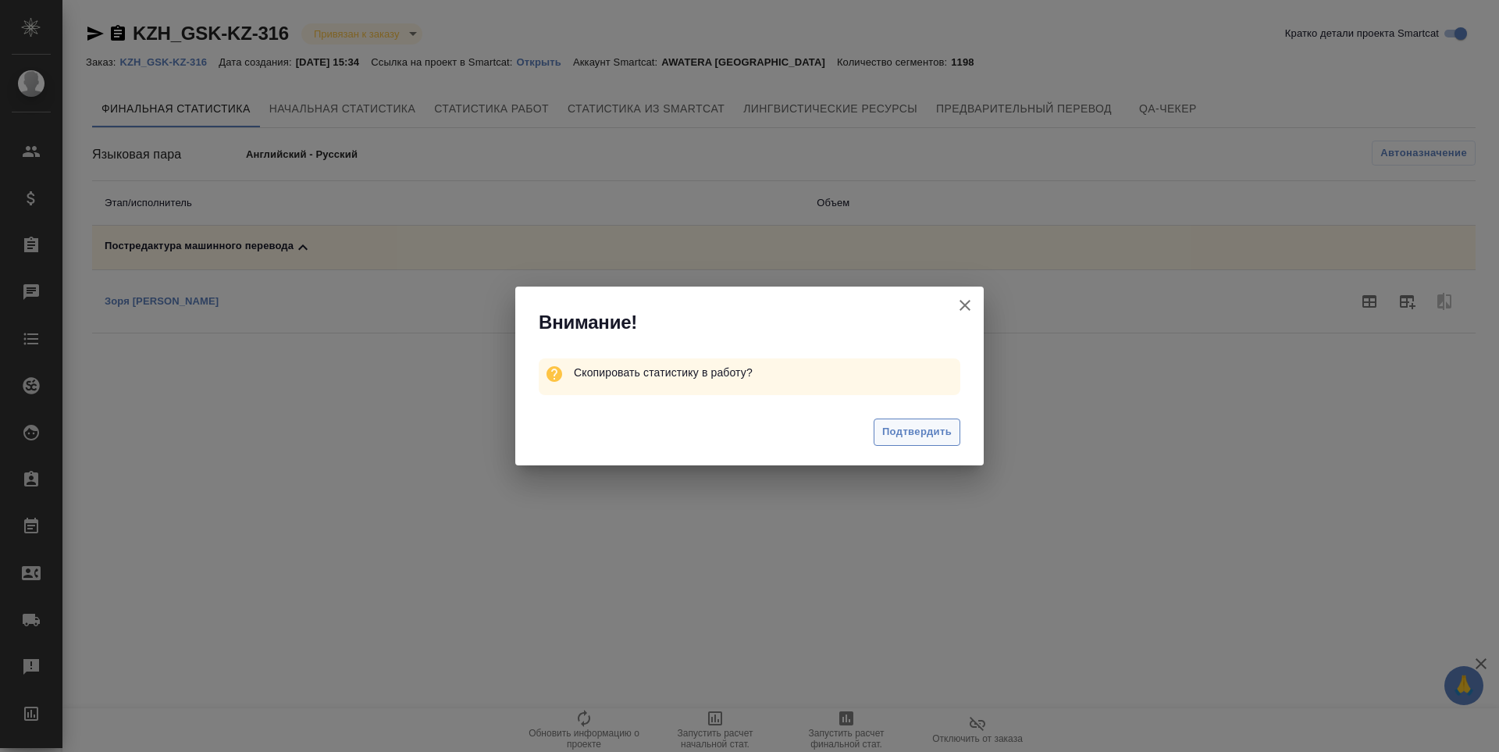
click at [907, 430] on span "Подтвердить" at bounding box center [916, 432] width 69 height 18
